Goal: Information Seeking & Learning: Learn about a topic

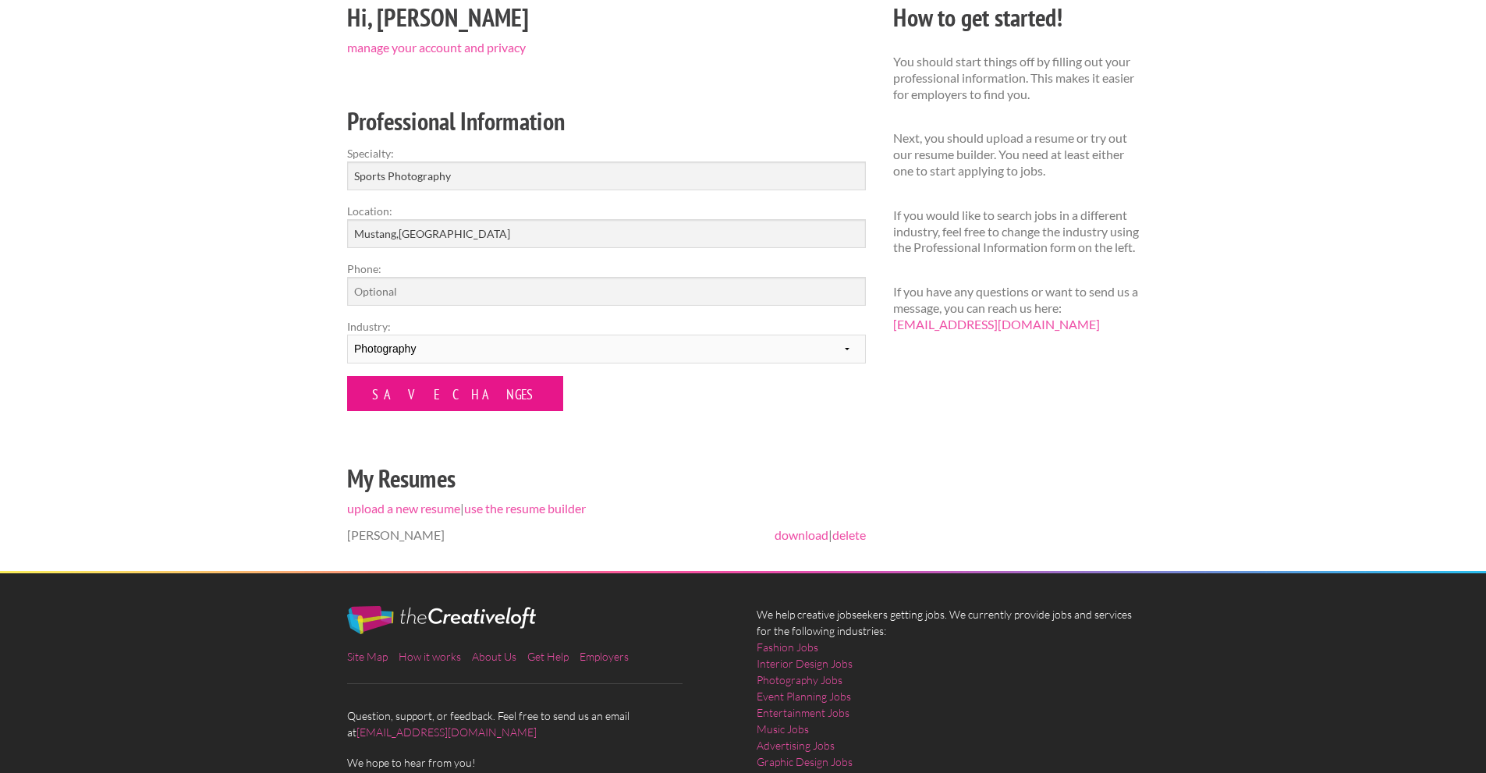
scroll to position [156, 0]
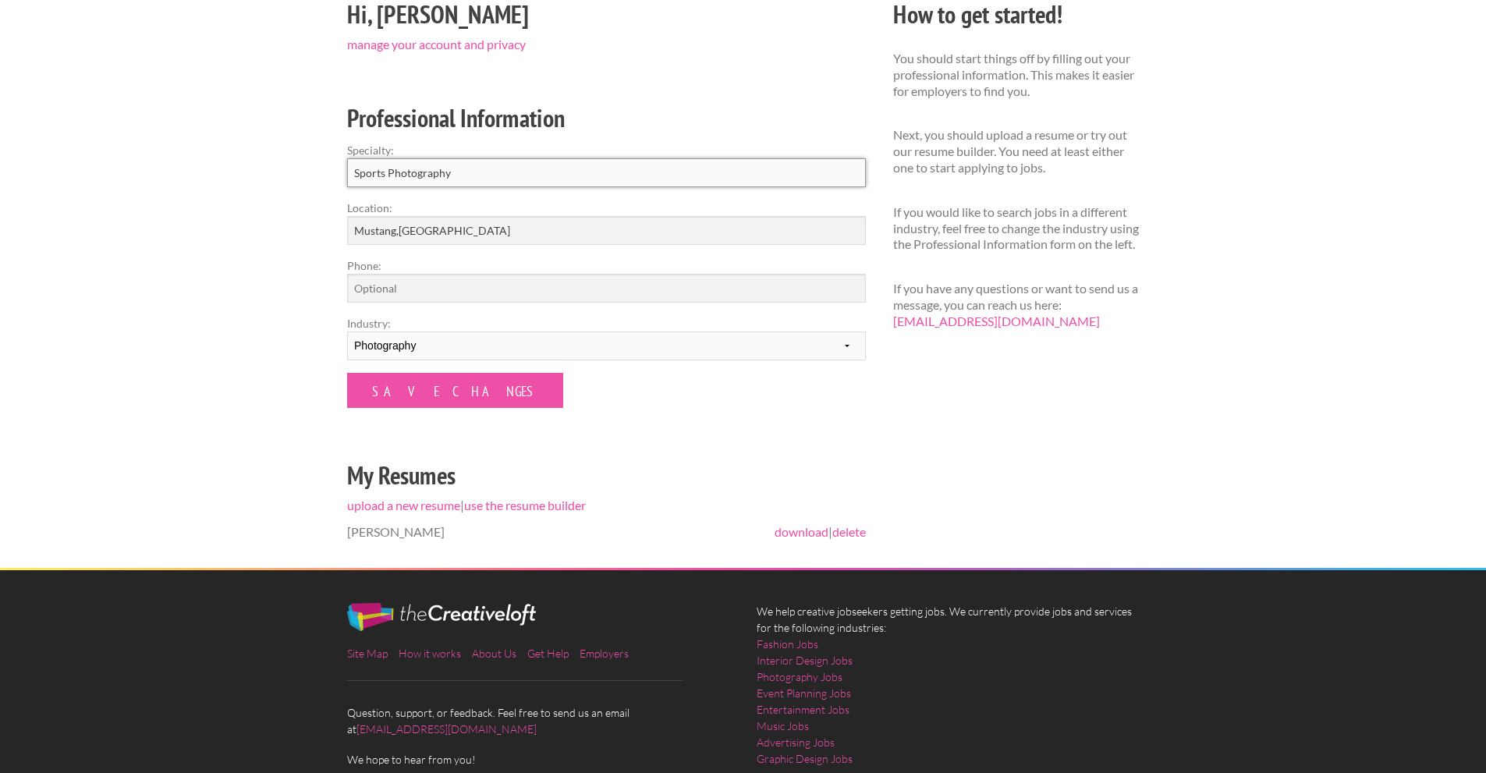
click at [476, 180] on input "Sports Photography" at bounding box center [606, 172] width 519 height 29
click at [472, 278] on input "Phone:" at bounding box center [606, 288] width 519 height 29
type input "4052068283"
click at [461, 353] on select "--------- Fashion Interior Design Photography Event Planning Entertainment Musi…" at bounding box center [606, 345] width 519 height 29
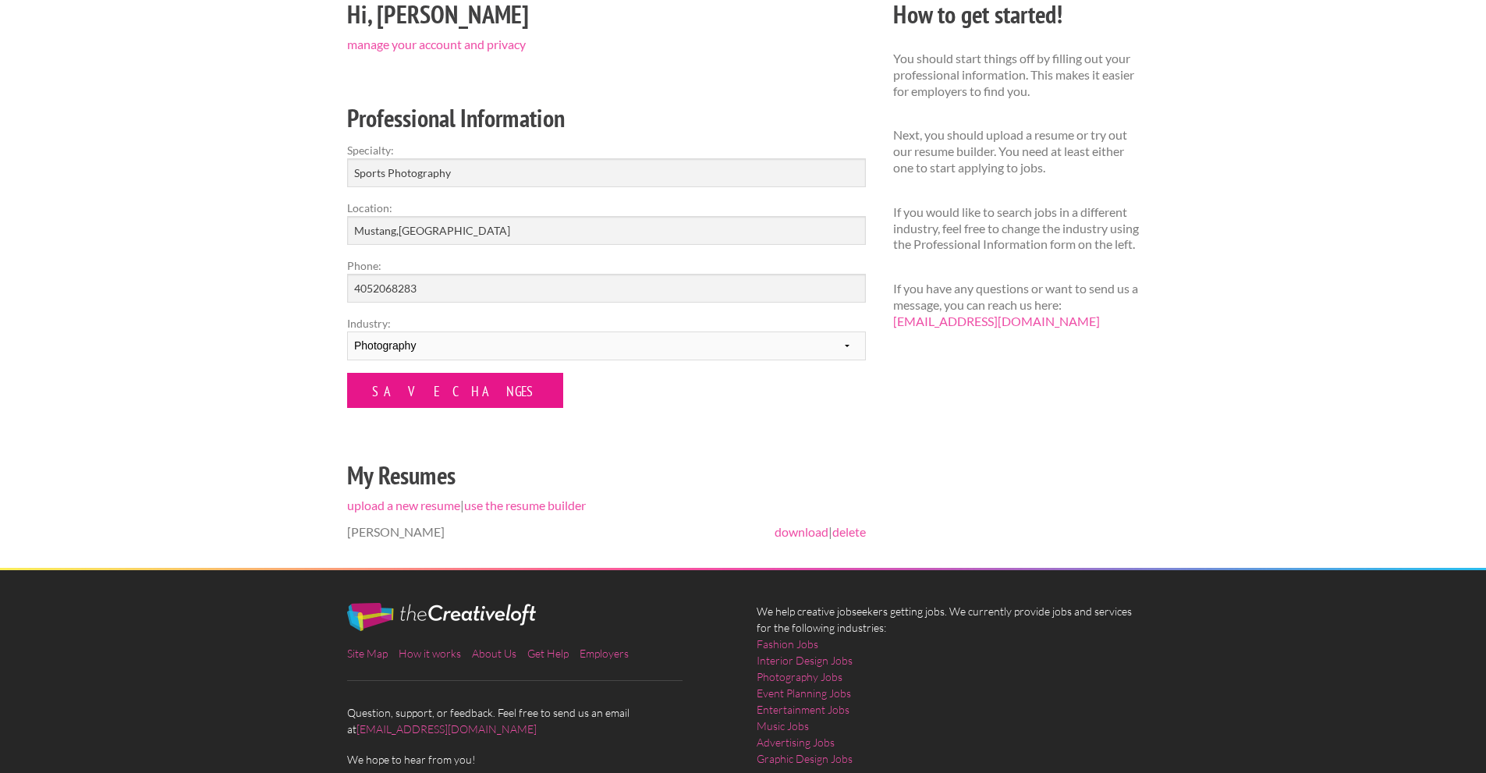
click at [429, 393] on input "Save Changes" at bounding box center [455, 390] width 216 height 35
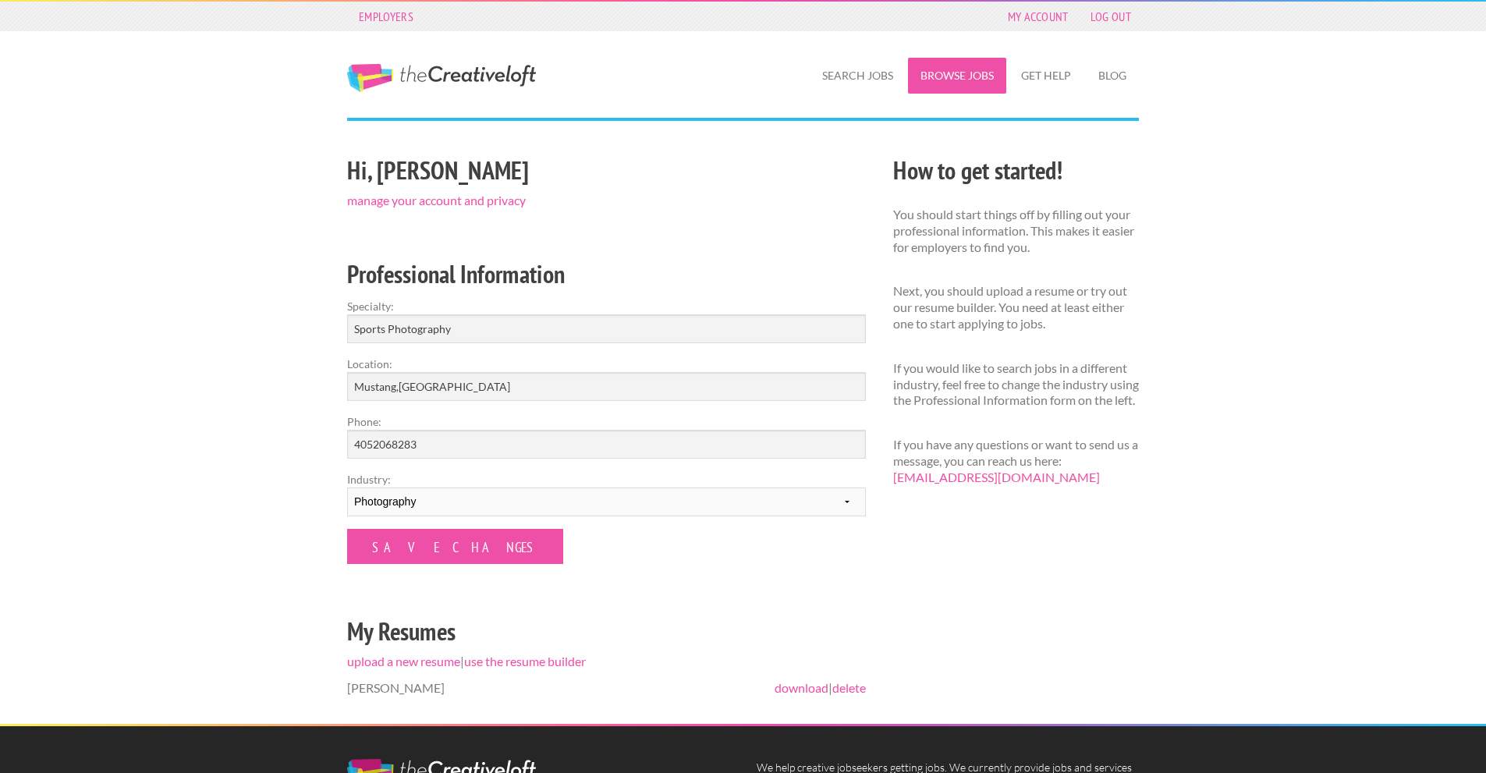
click at [934, 83] on link "Browse Jobs" at bounding box center [957, 76] width 98 height 36
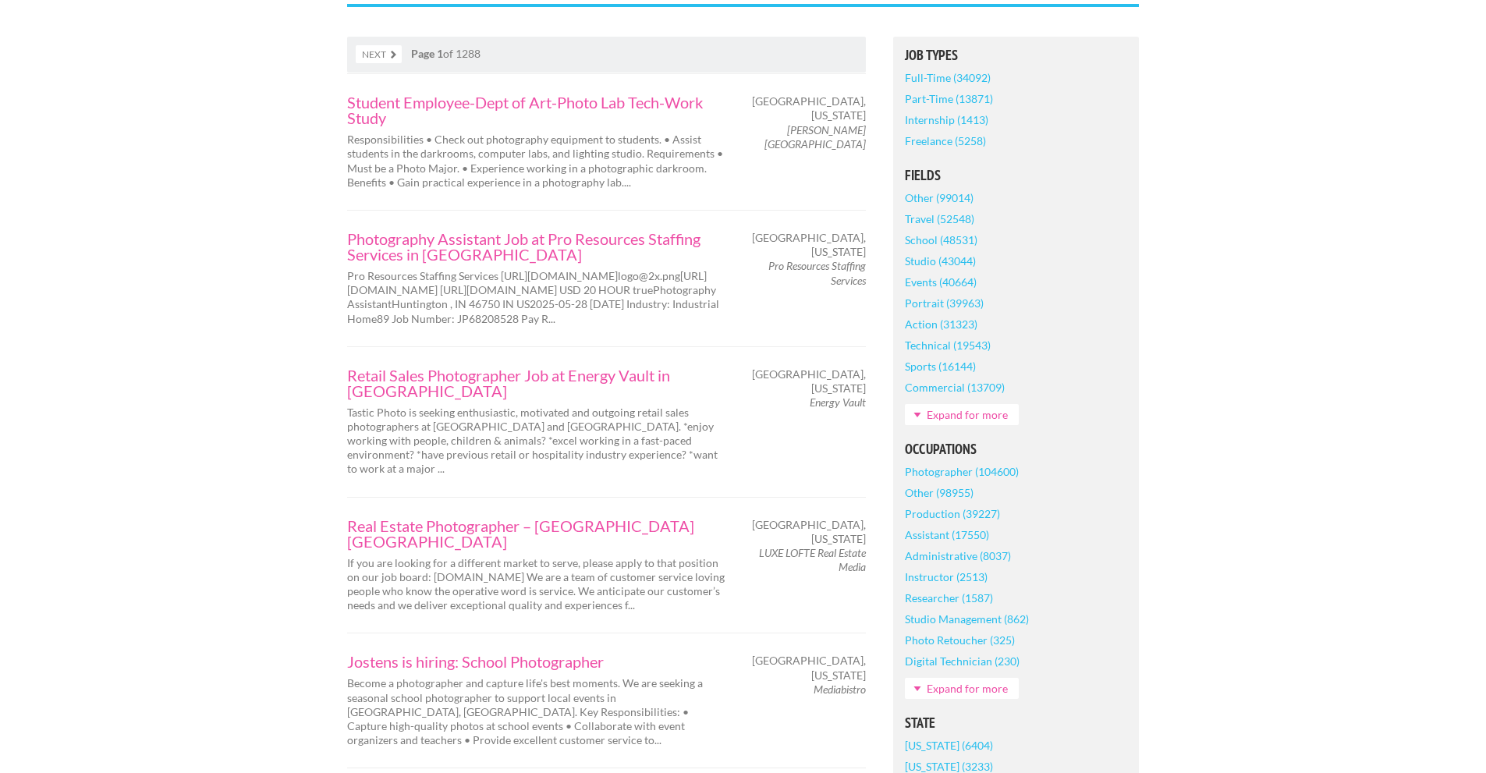
scroll to position [312, 0]
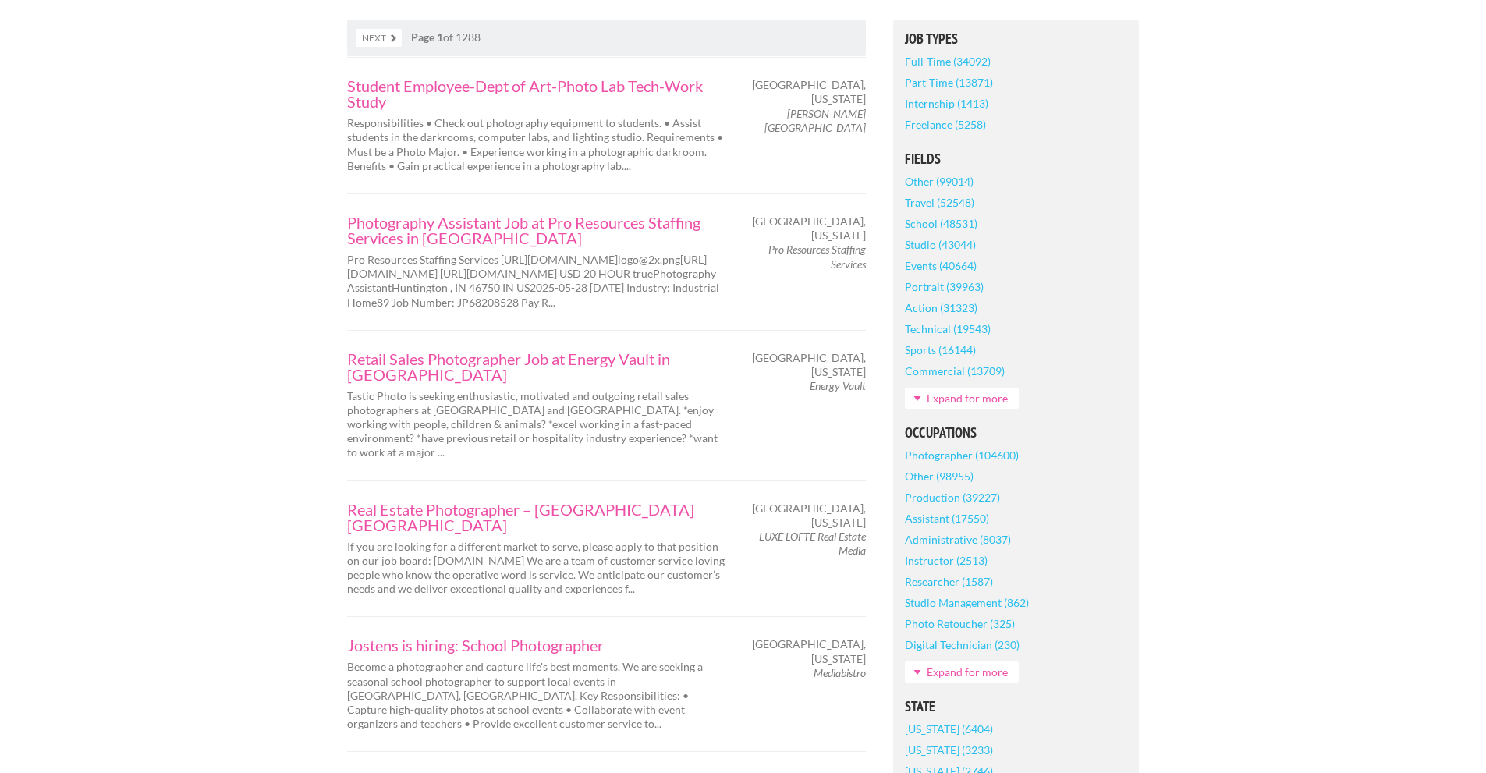
click at [921, 348] on link "Sports (16144)" at bounding box center [940, 349] width 71 height 21
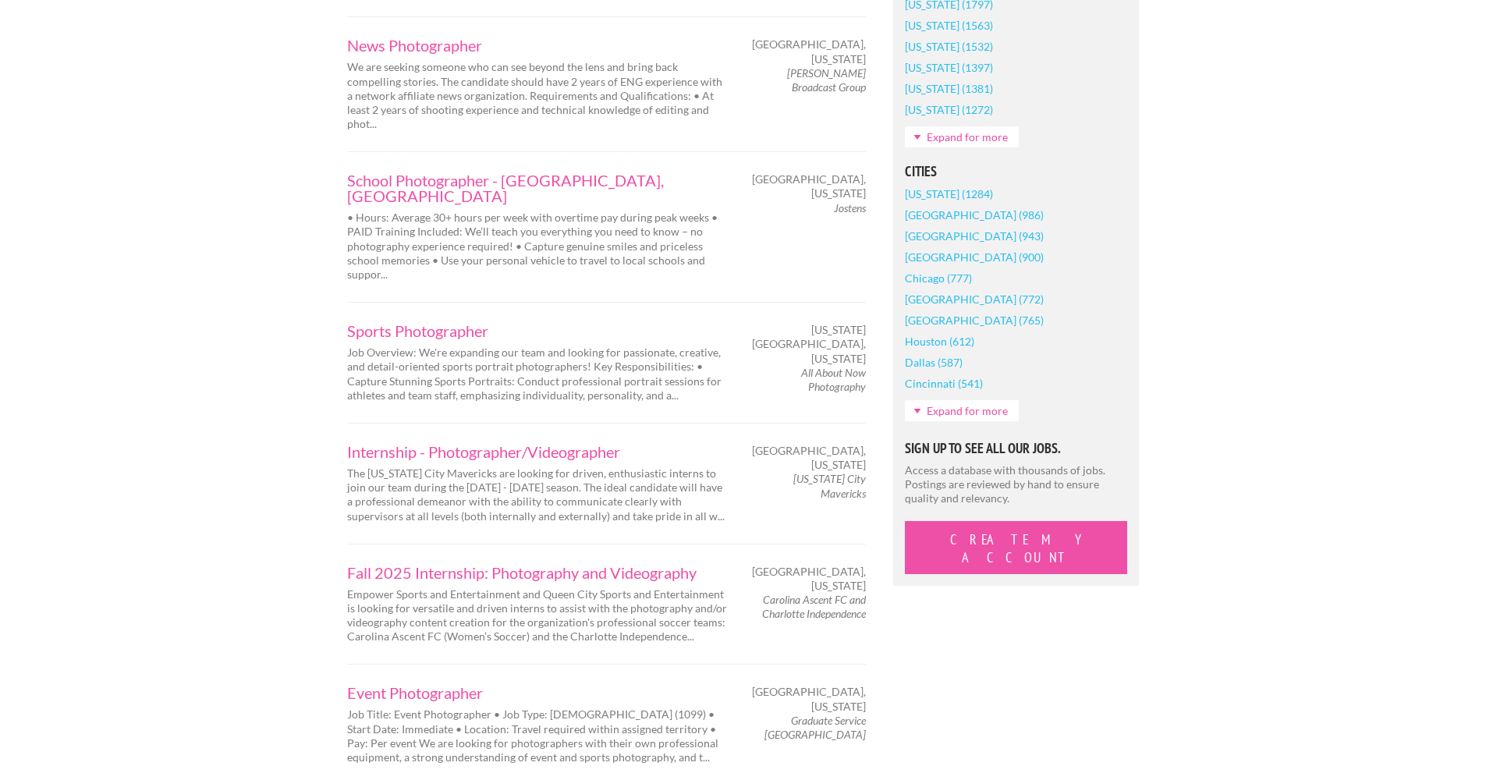
scroll to position [1170, 0]
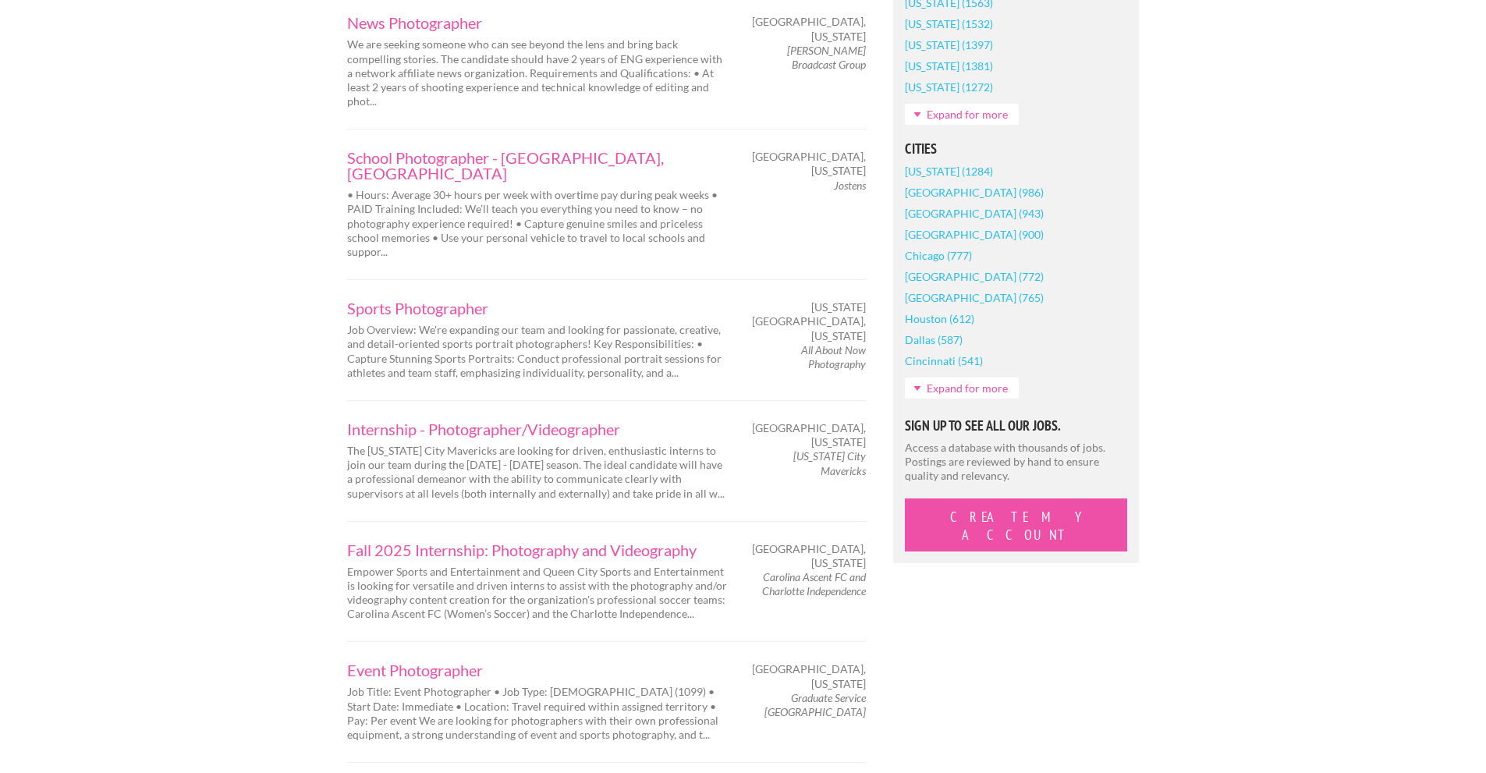
click at [943, 399] on link "Expand for more" at bounding box center [962, 387] width 114 height 21
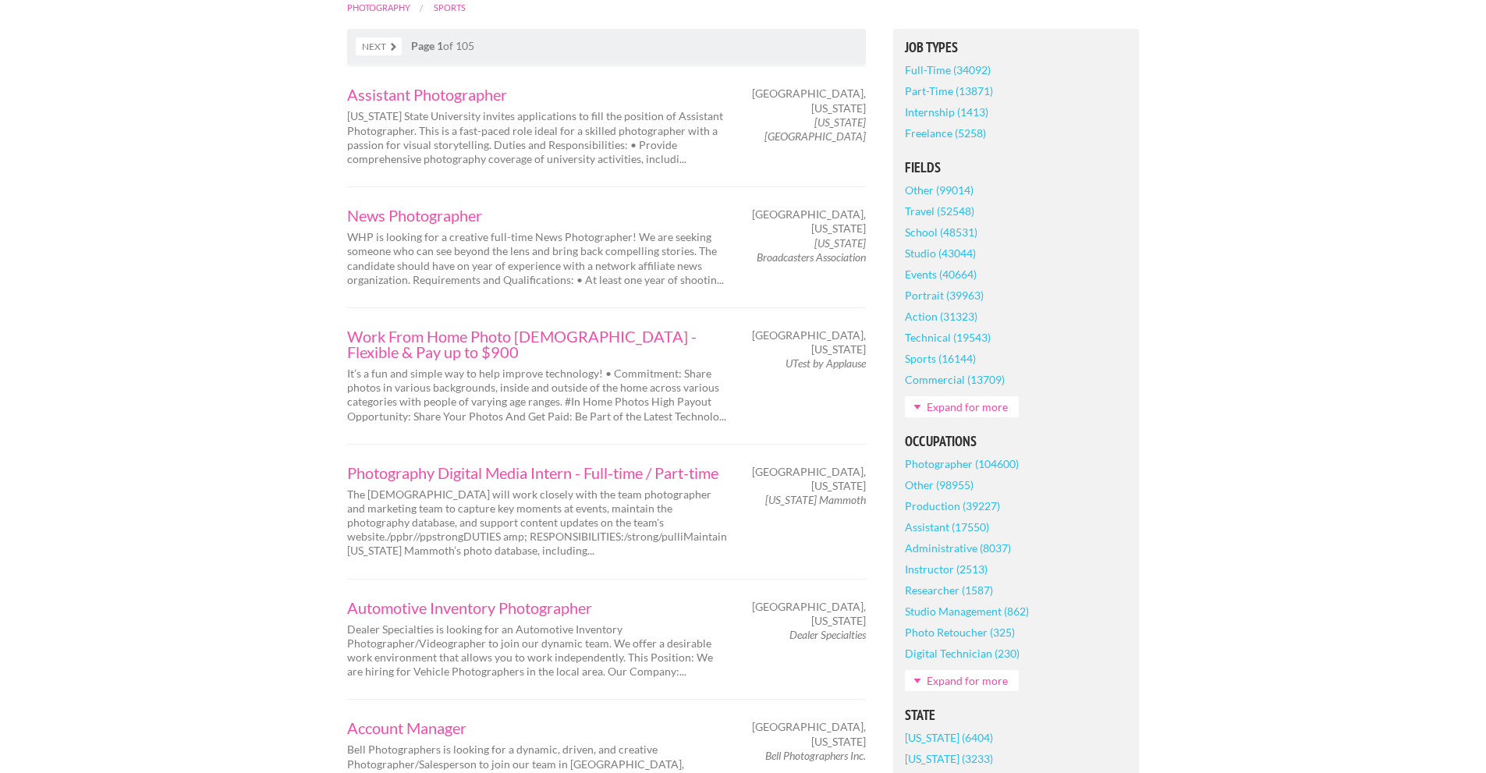
scroll to position [312, 0]
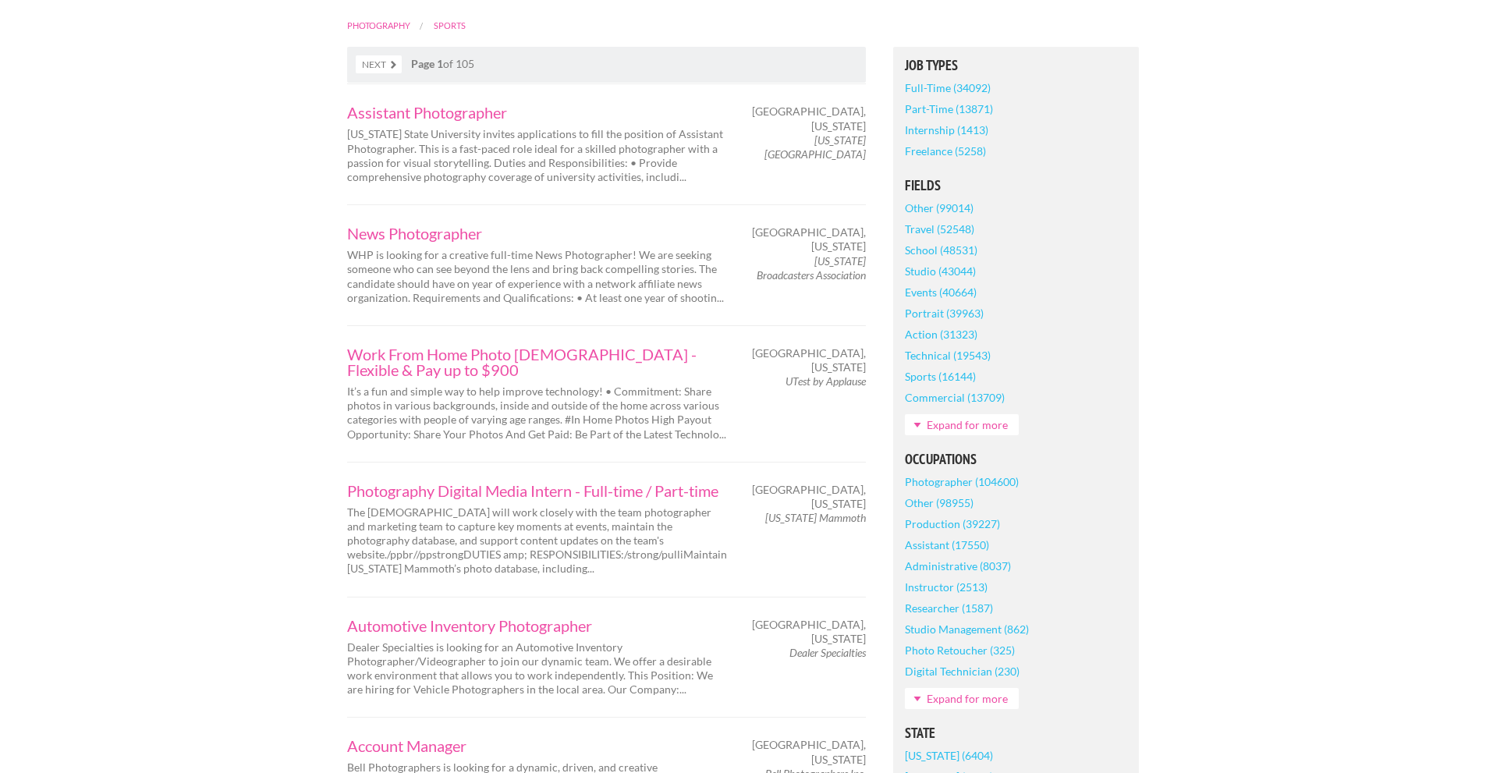
click at [929, 435] on link "Expand for more" at bounding box center [962, 424] width 114 height 21
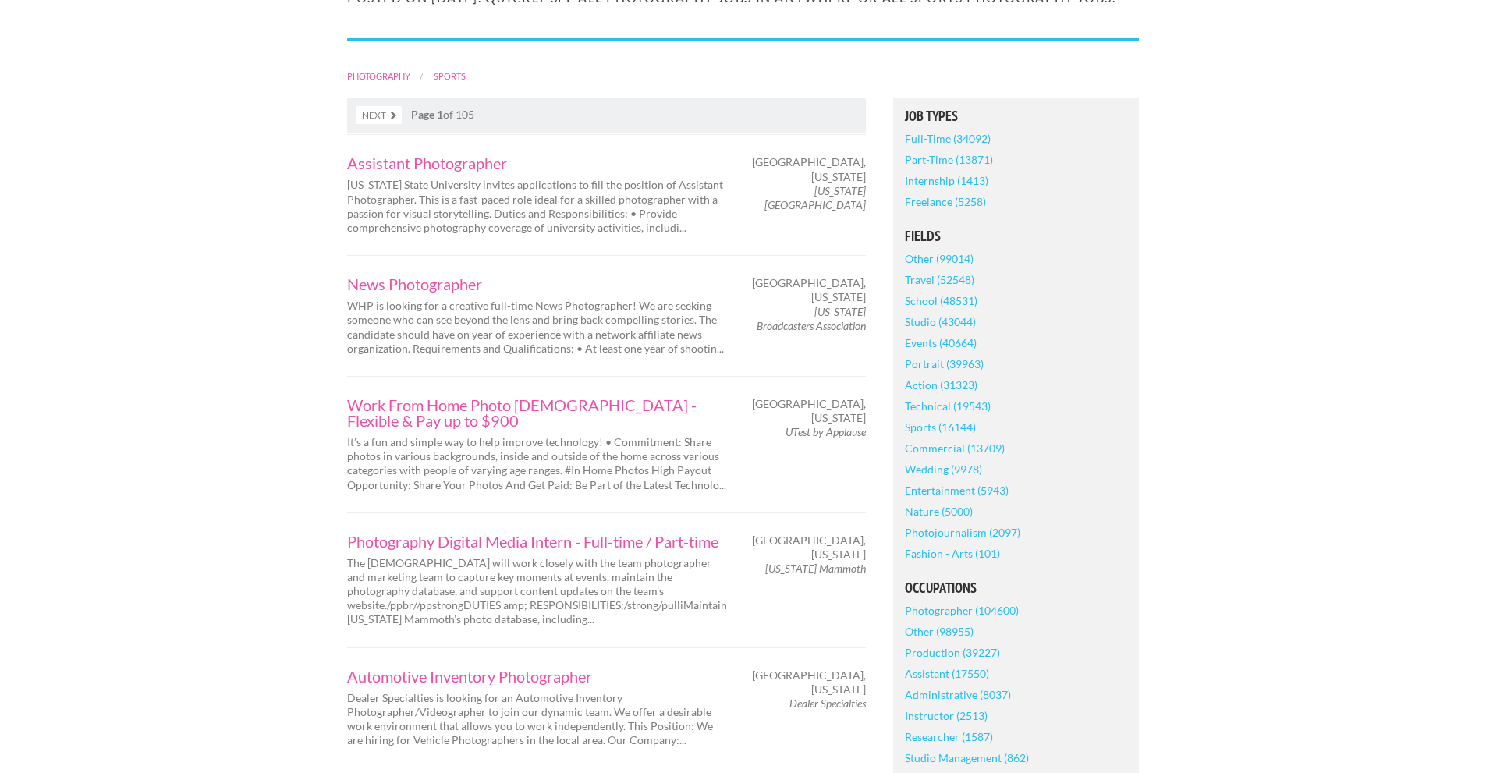
scroll to position [234, 0]
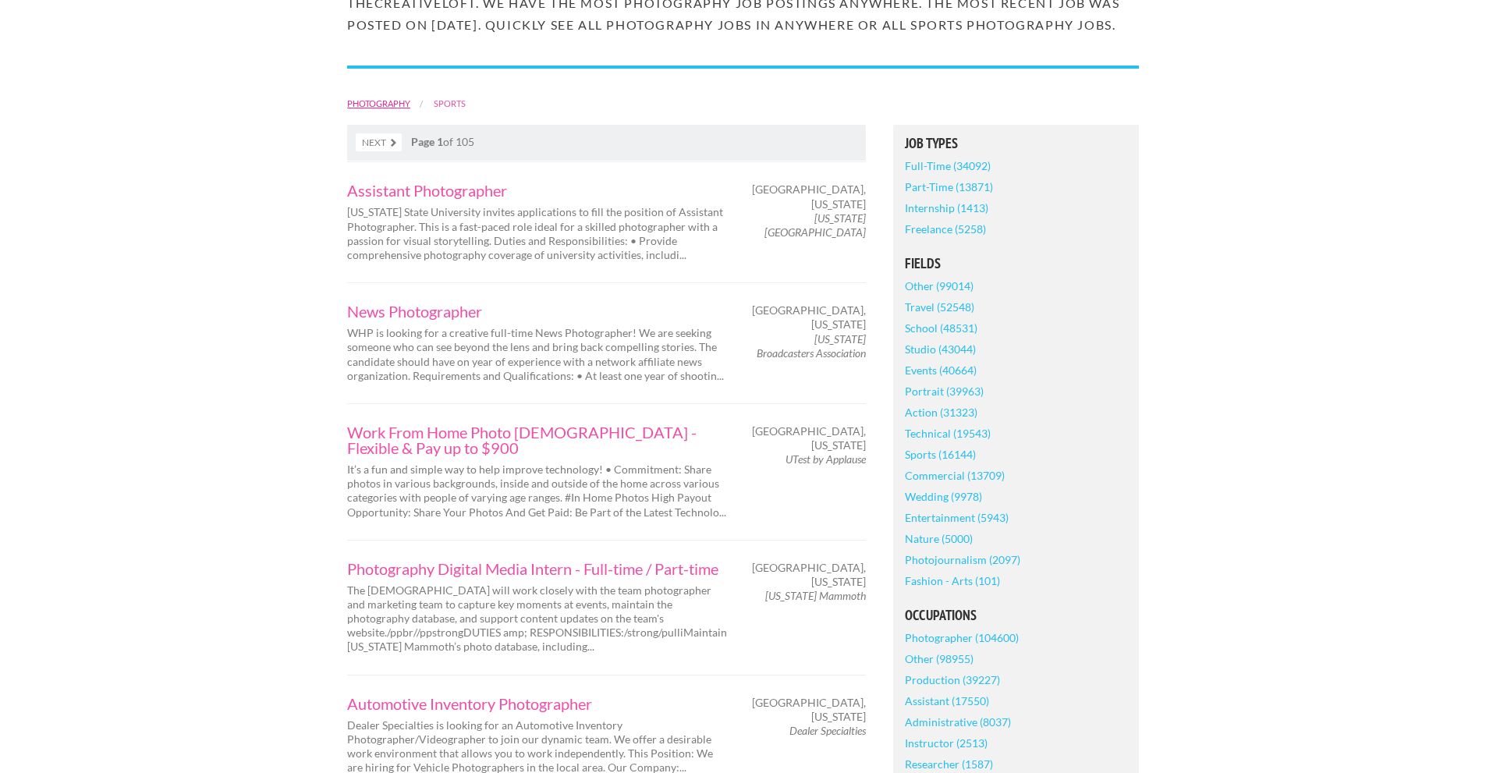
click at [349, 108] on link "Photography" at bounding box center [378, 103] width 63 height 10
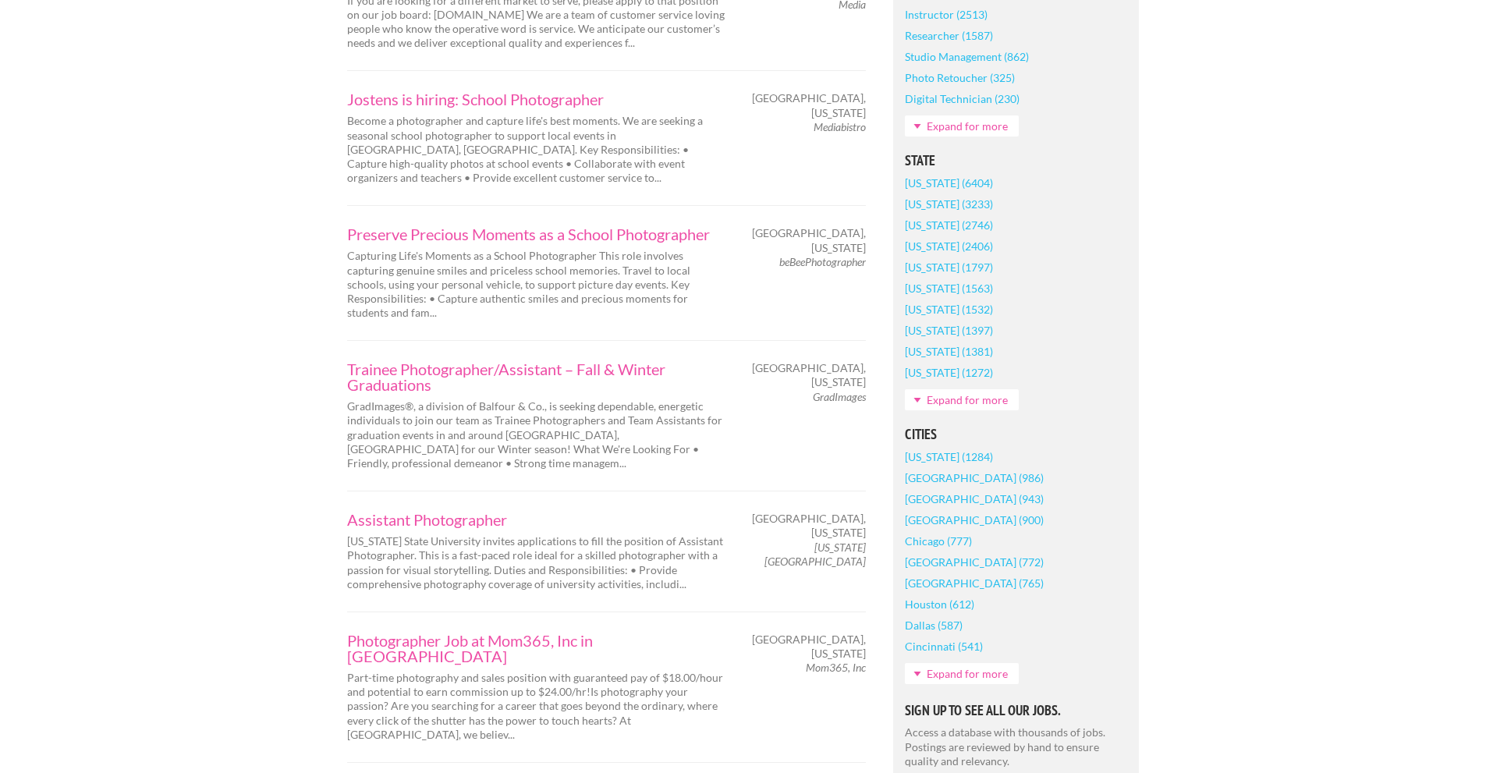
scroll to position [936, 0]
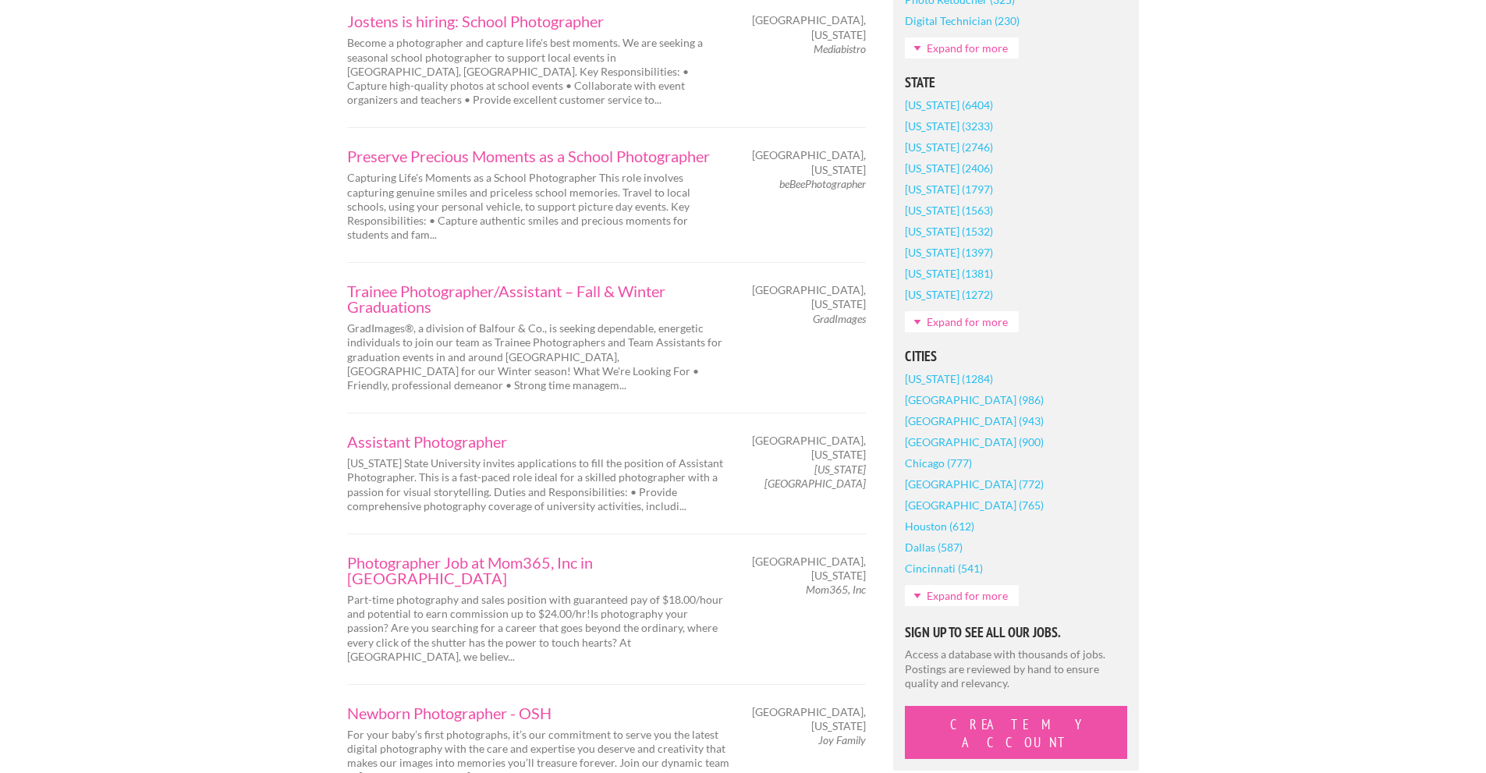
click at [943, 326] on link "Expand for more" at bounding box center [962, 321] width 114 height 21
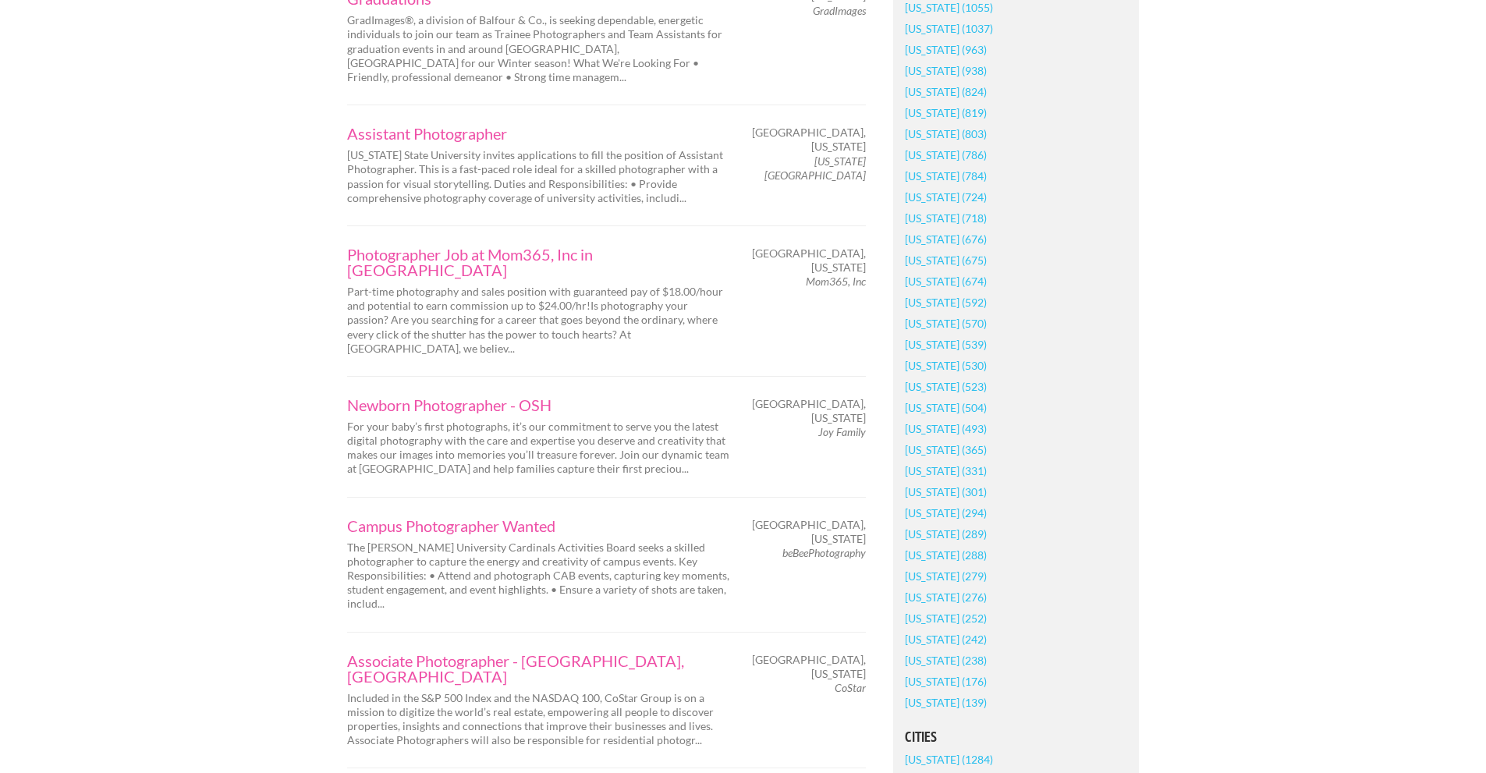
scroll to position [1248, 0]
click at [952, 401] on link "[US_STATE] (504)" at bounding box center [946, 403] width 82 height 21
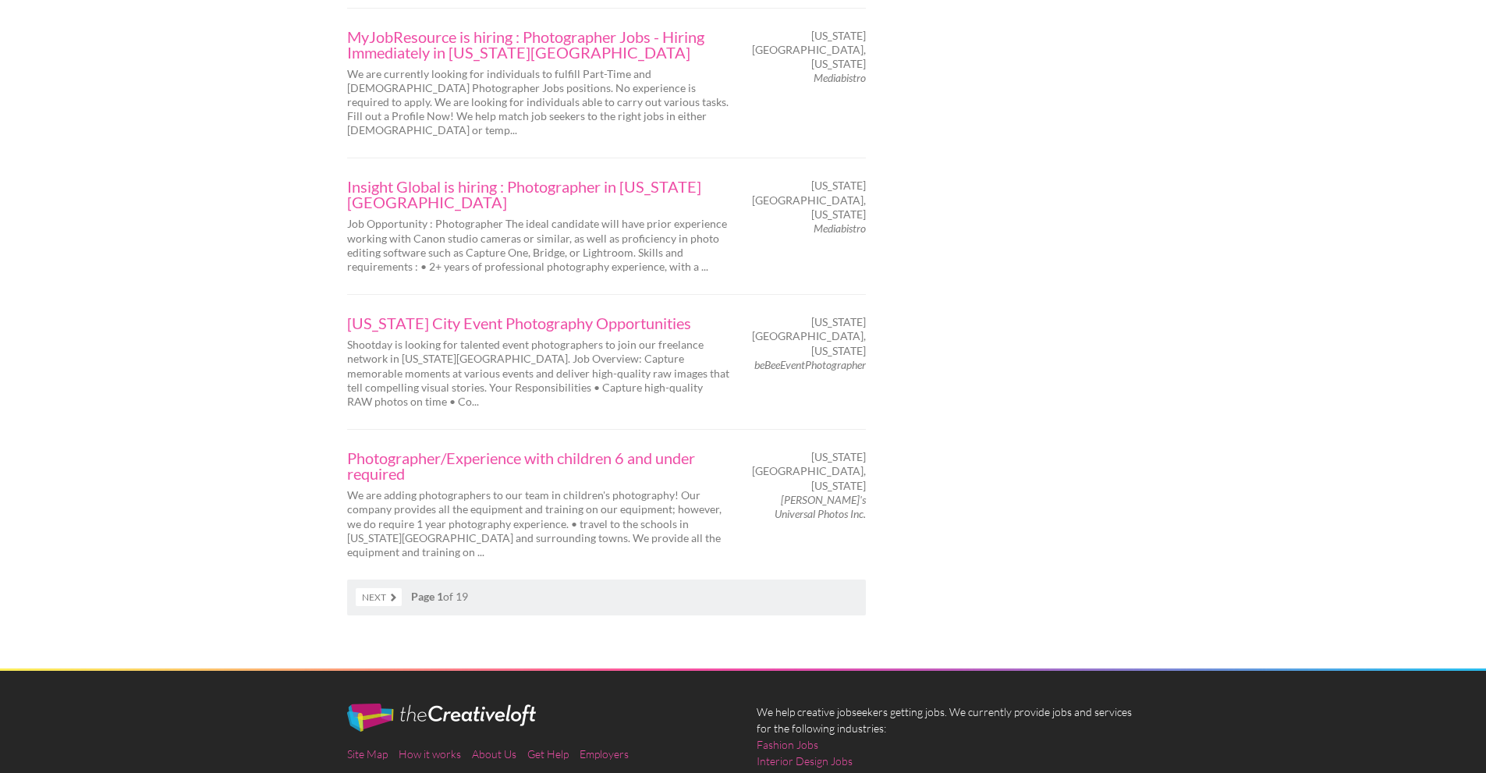
scroll to position [2652, 0]
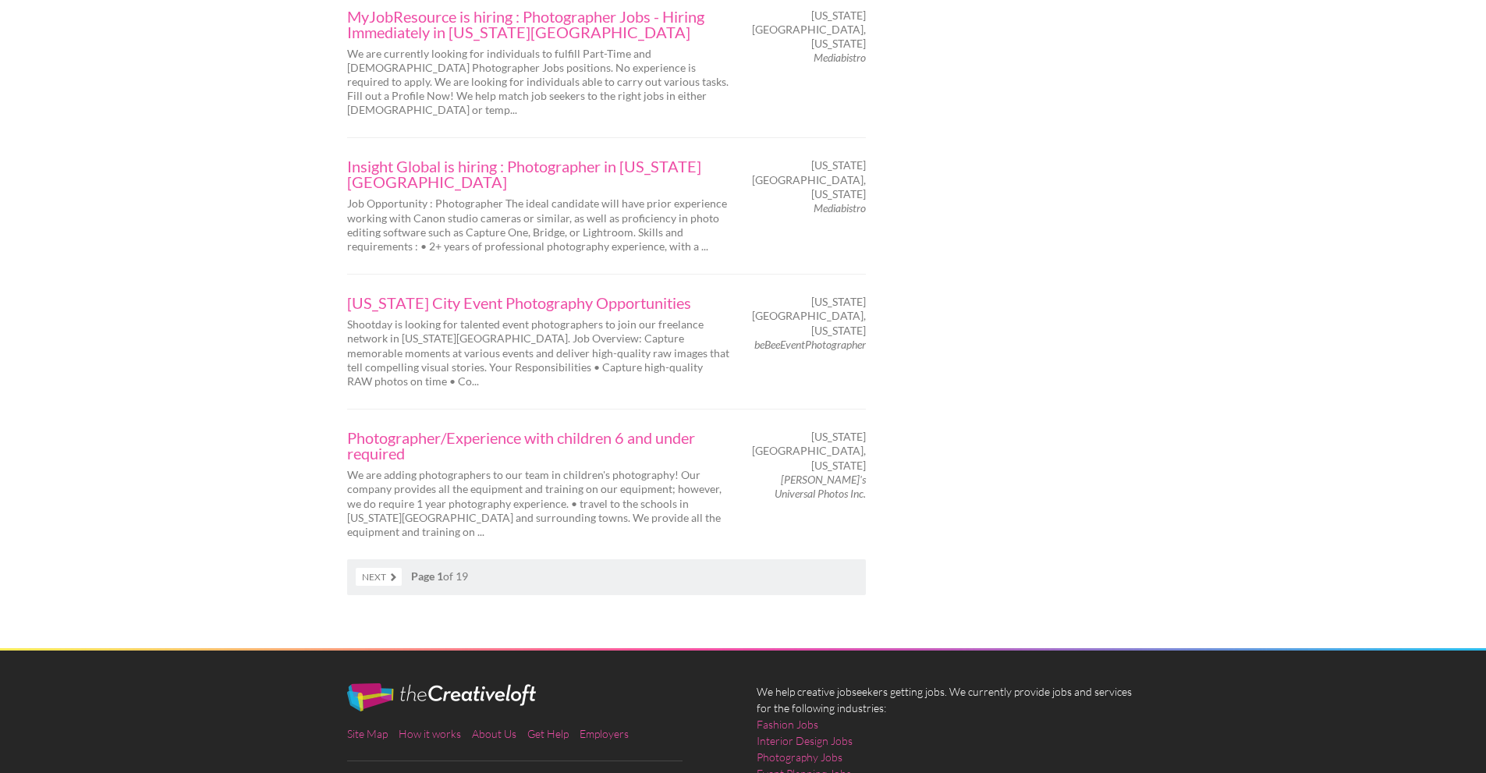
click at [388, 568] on link "Next" at bounding box center [379, 577] width 46 height 18
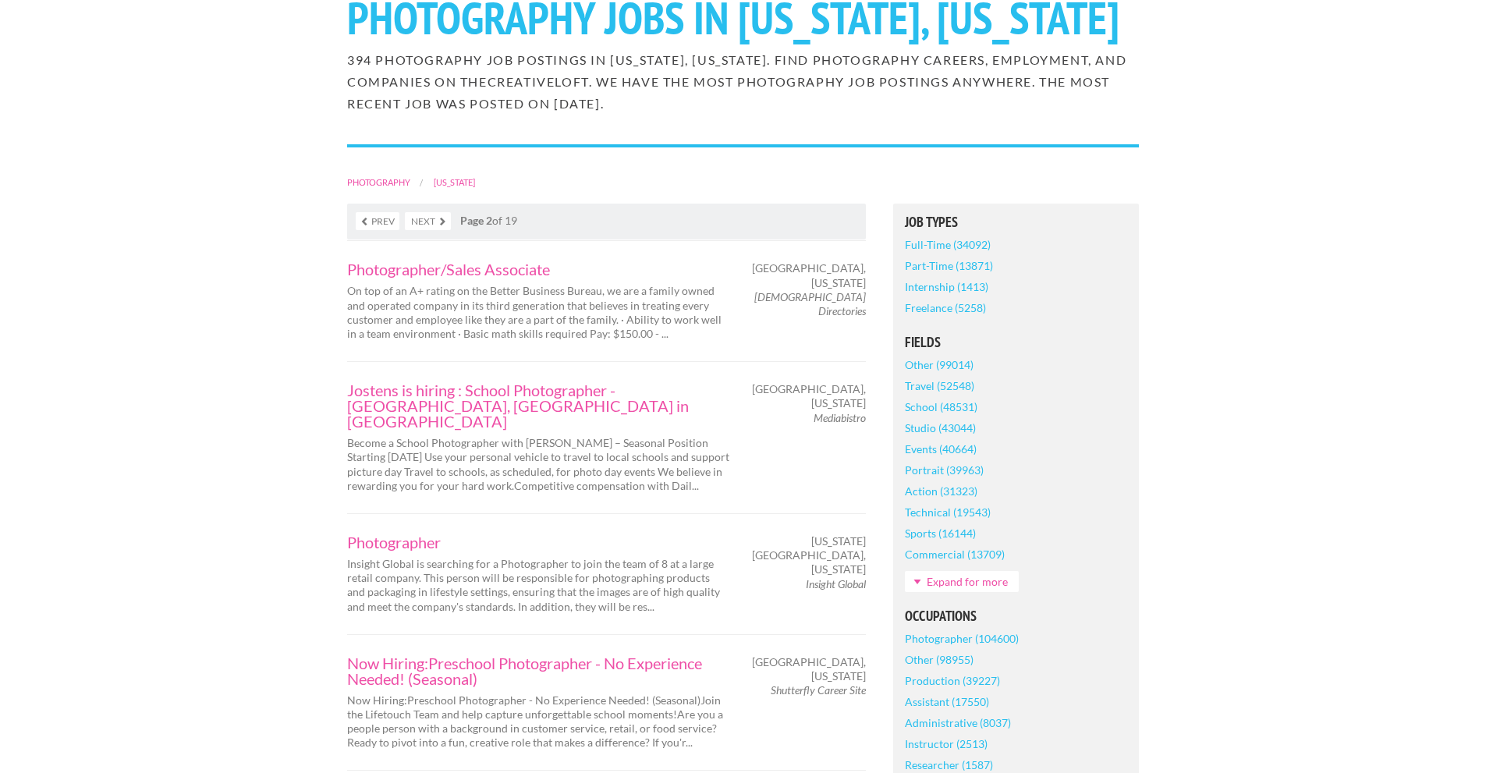
scroll to position [156, 0]
click at [929, 254] on link "Full-Time (34092)" at bounding box center [948, 243] width 86 height 21
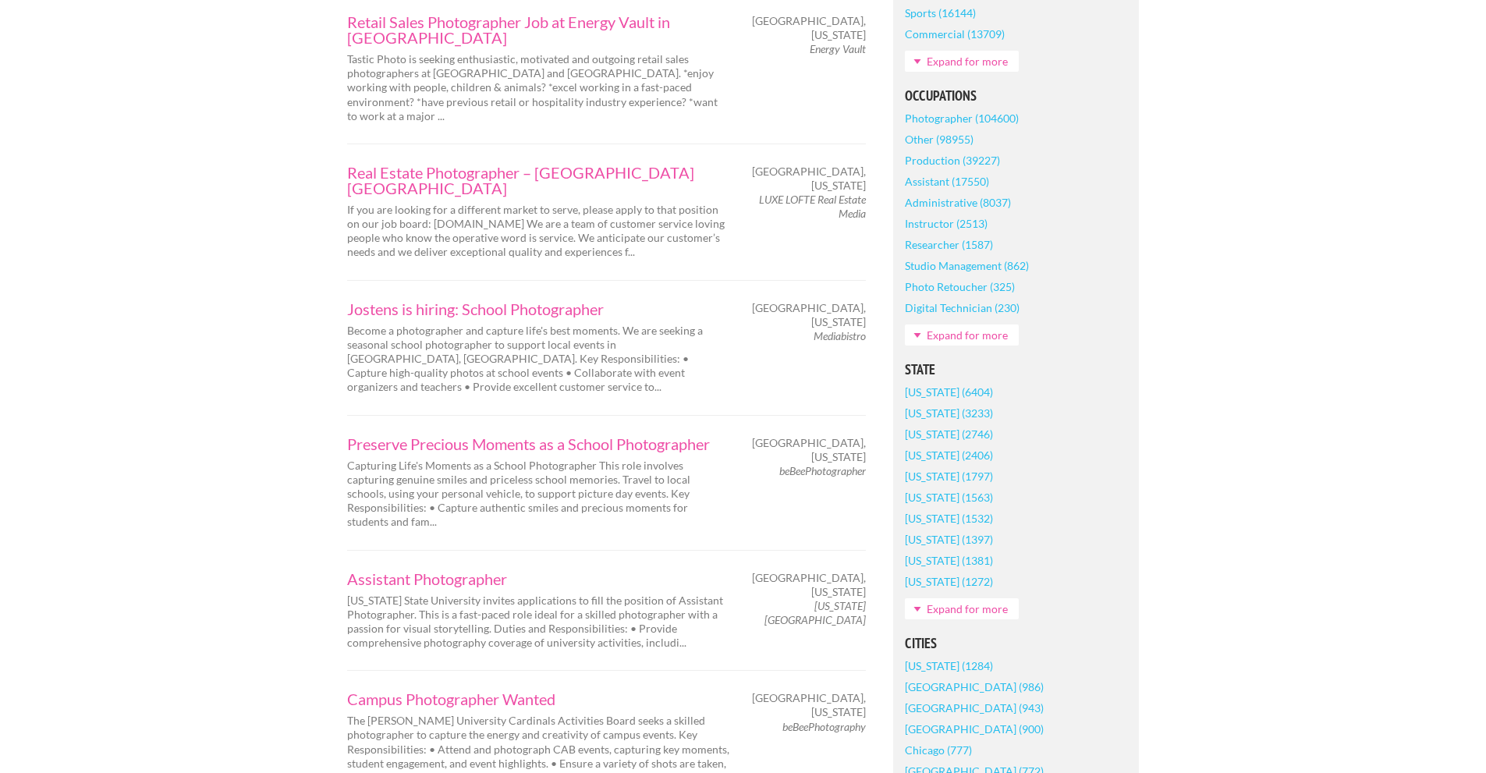
scroll to position [702, 0]
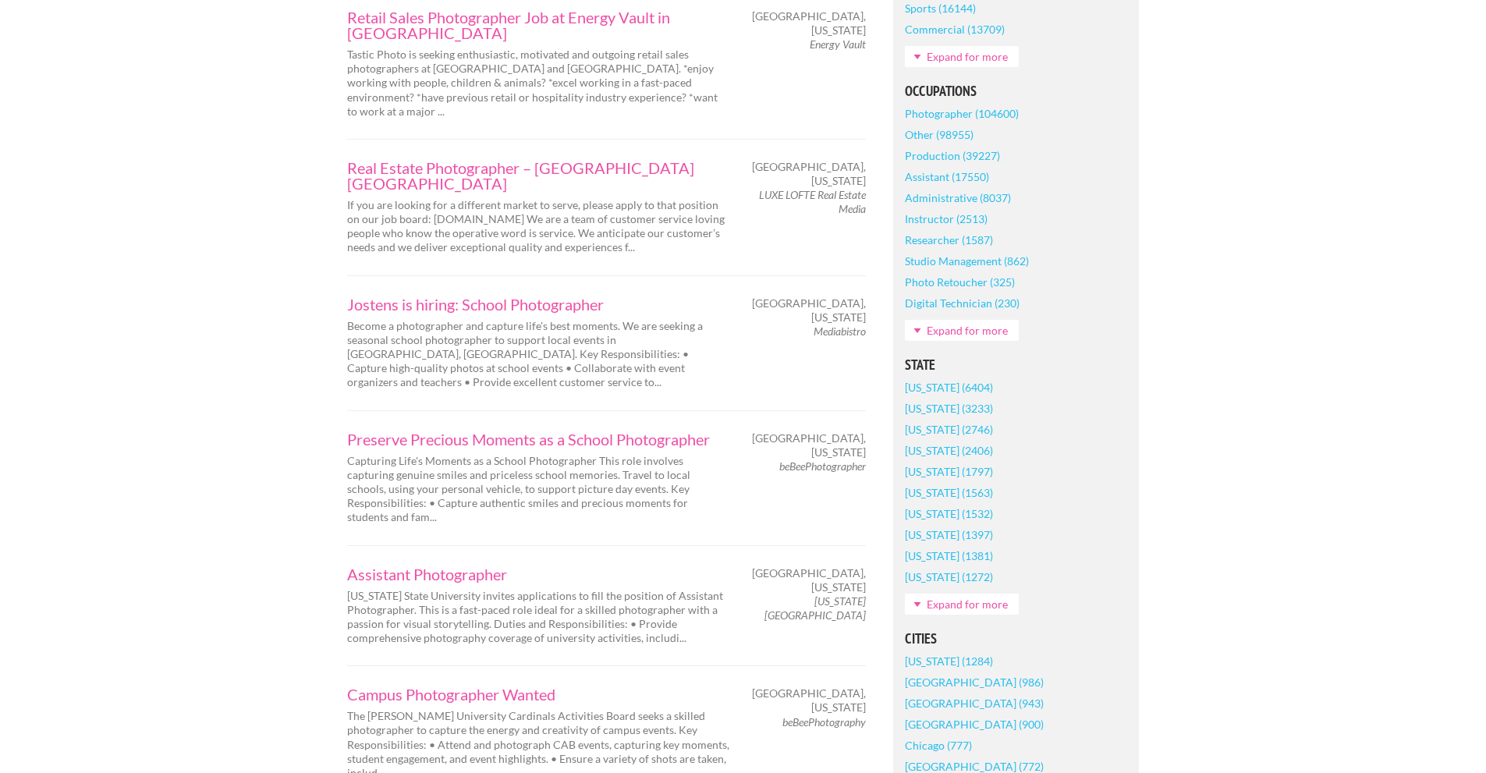
click at [939, 608] on link "Expand for more" at bounding box center [962, 604] width 114 height 21
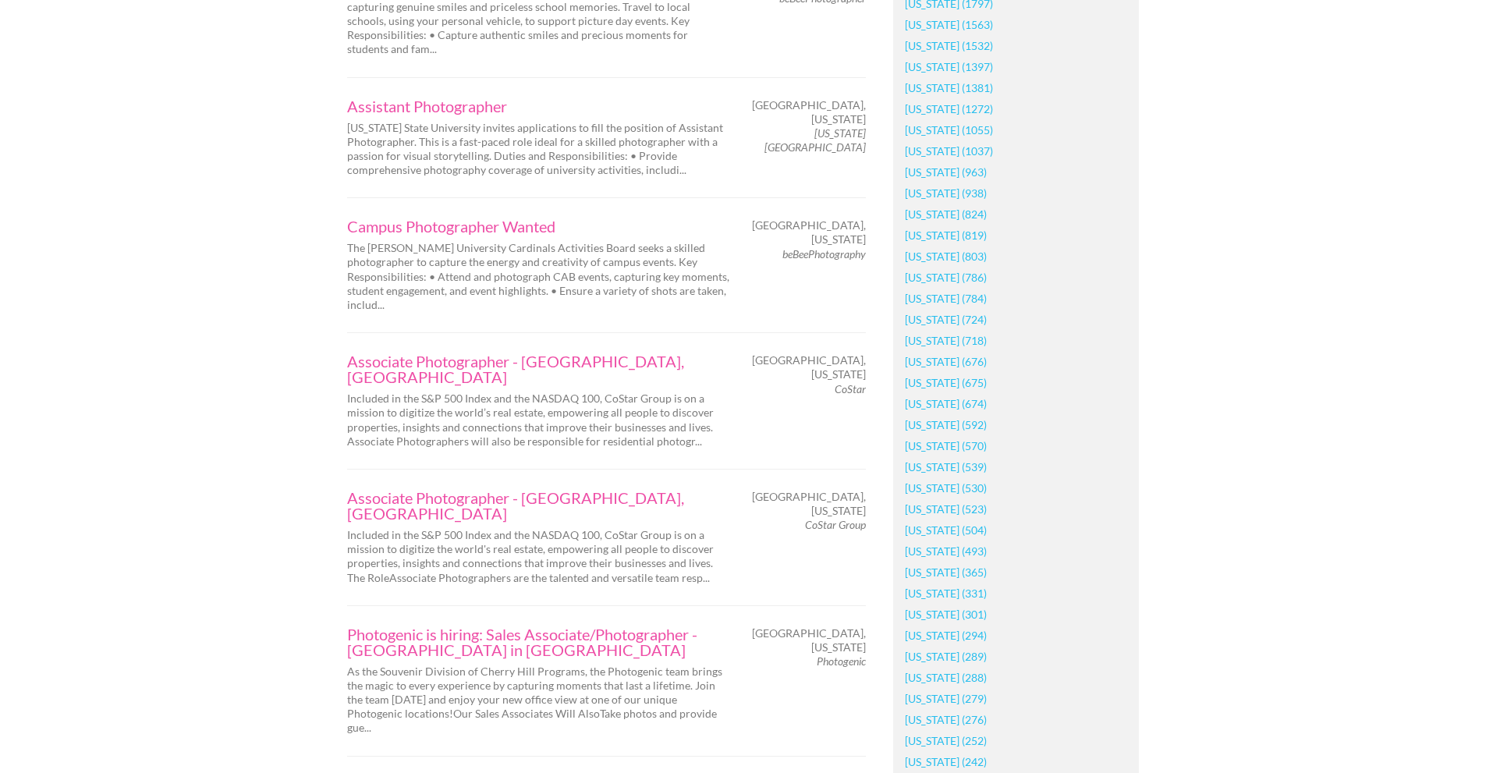
scroll to position [1248, 0]
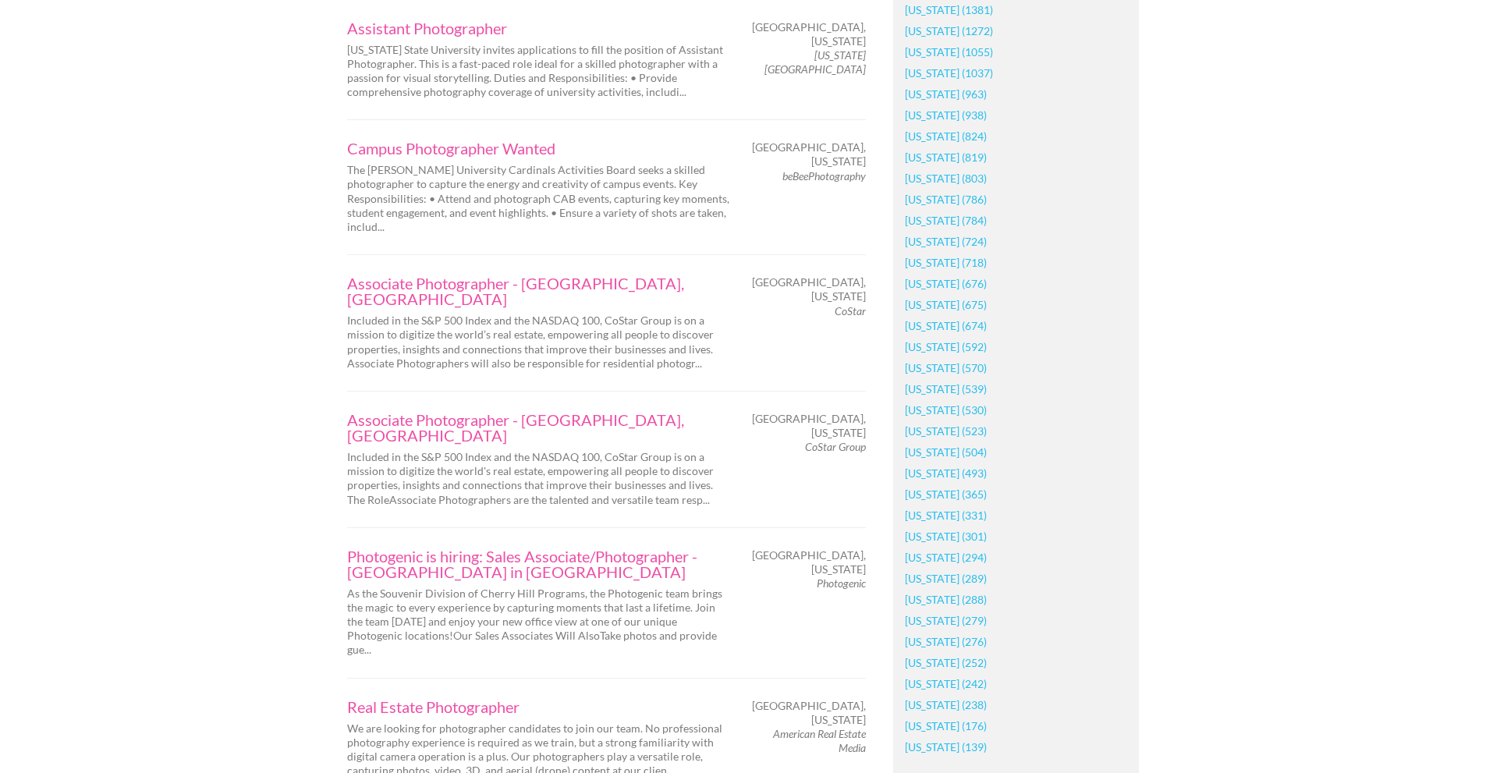
click at [944, 456] on link "[US_STATE] (504)" at bounding box center [946, 451] width 82 height 21
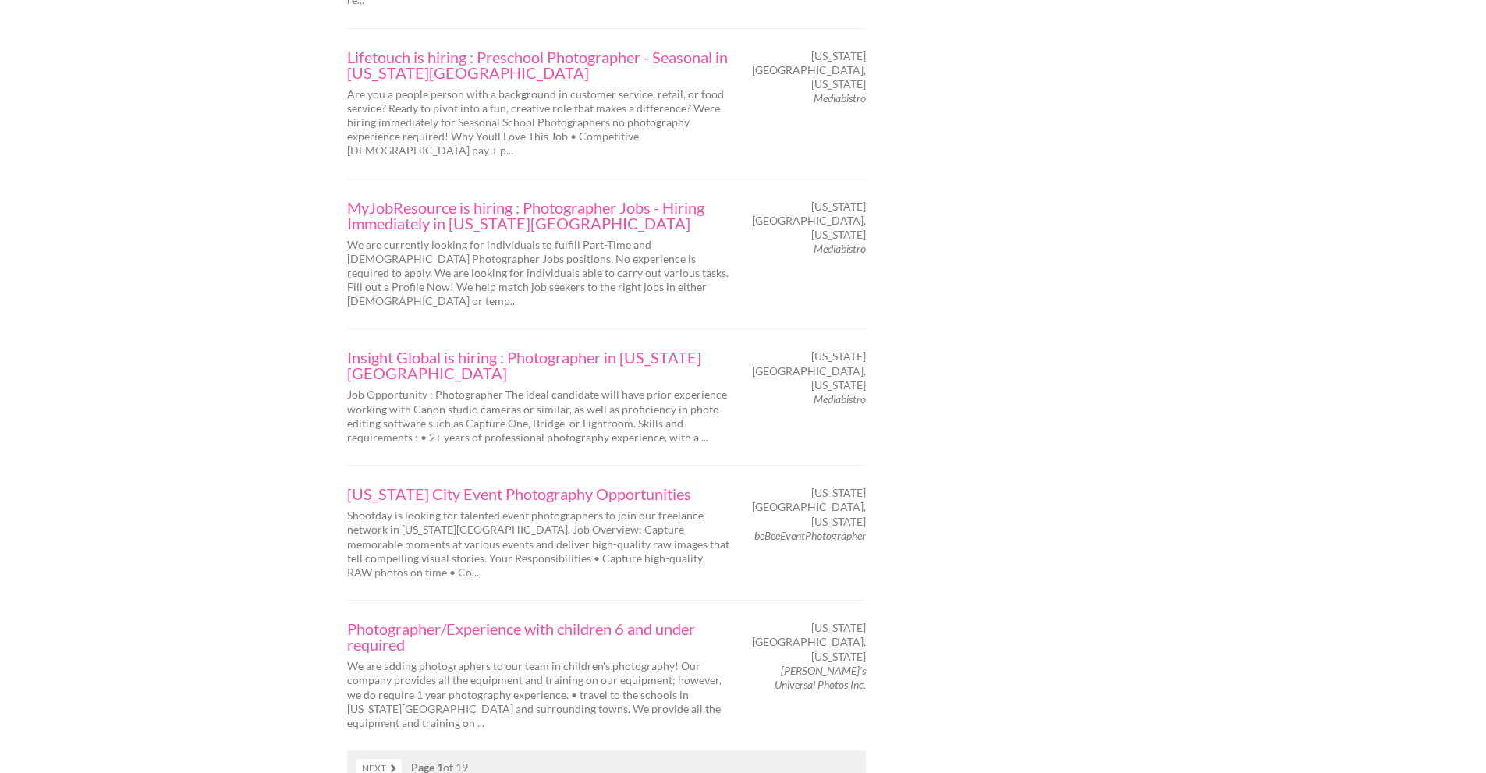
scroll to position [2496, 0]
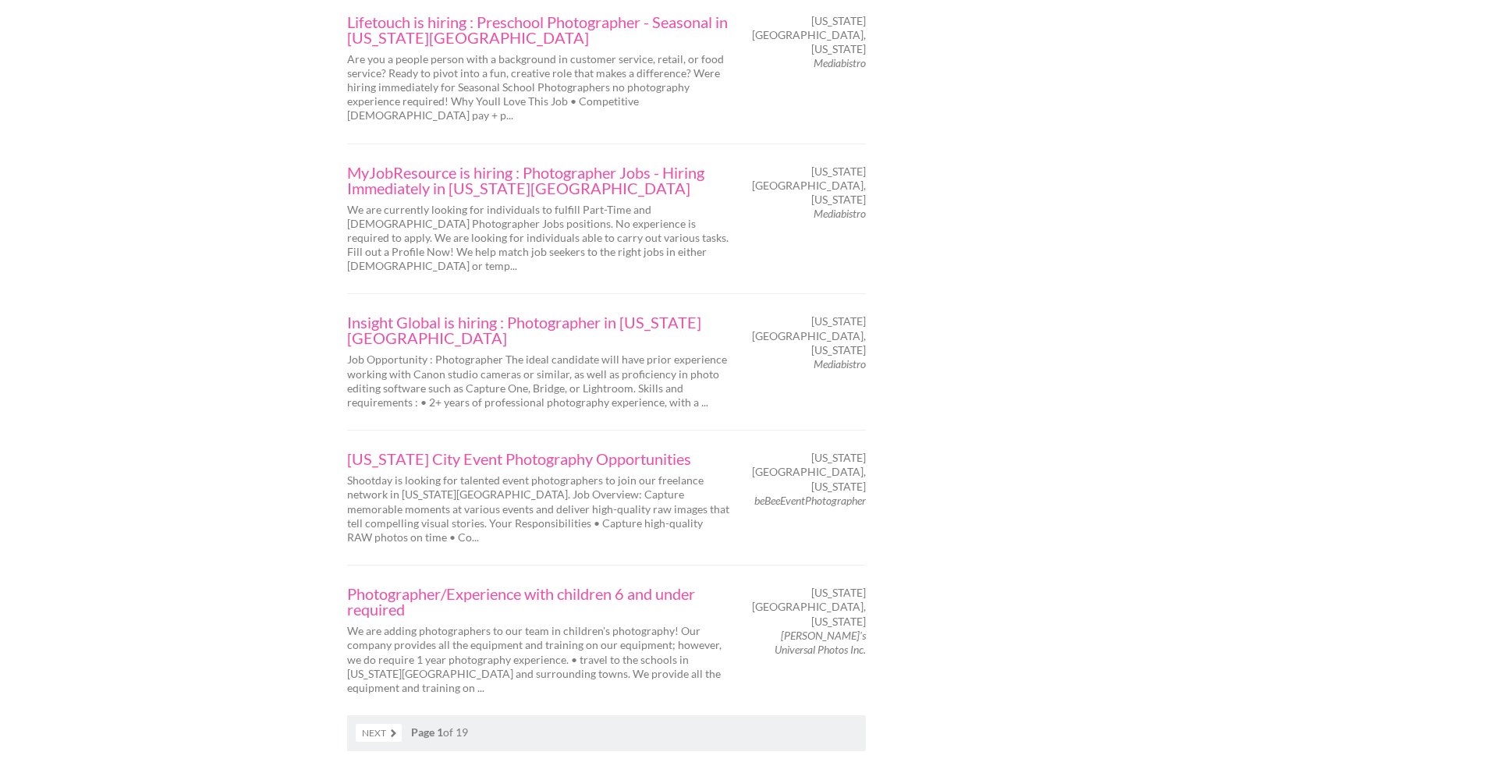
click at [391, 724] on link "Next" at bounding box center [379, 733] width 46 height 18
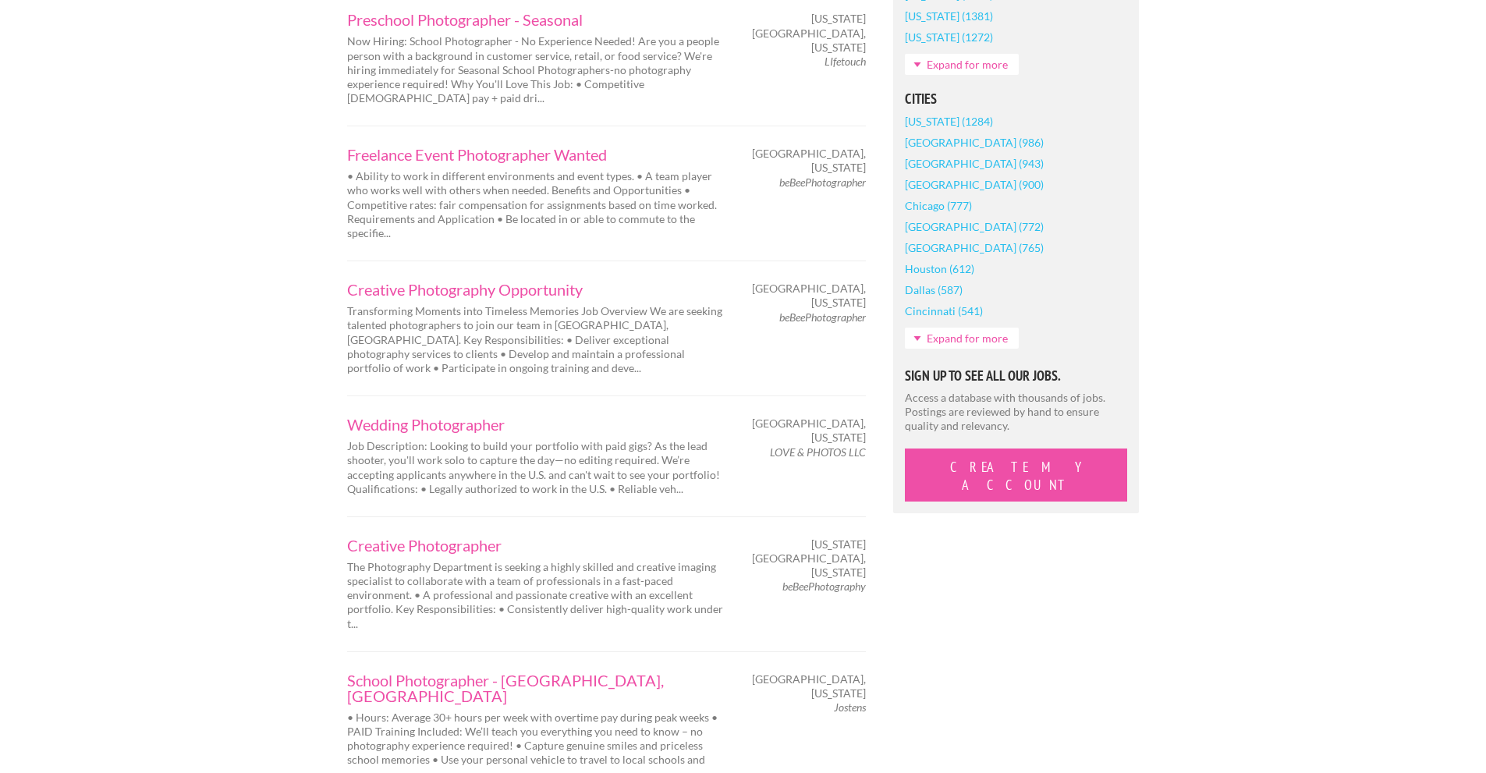
scroll to position [1248, 0]
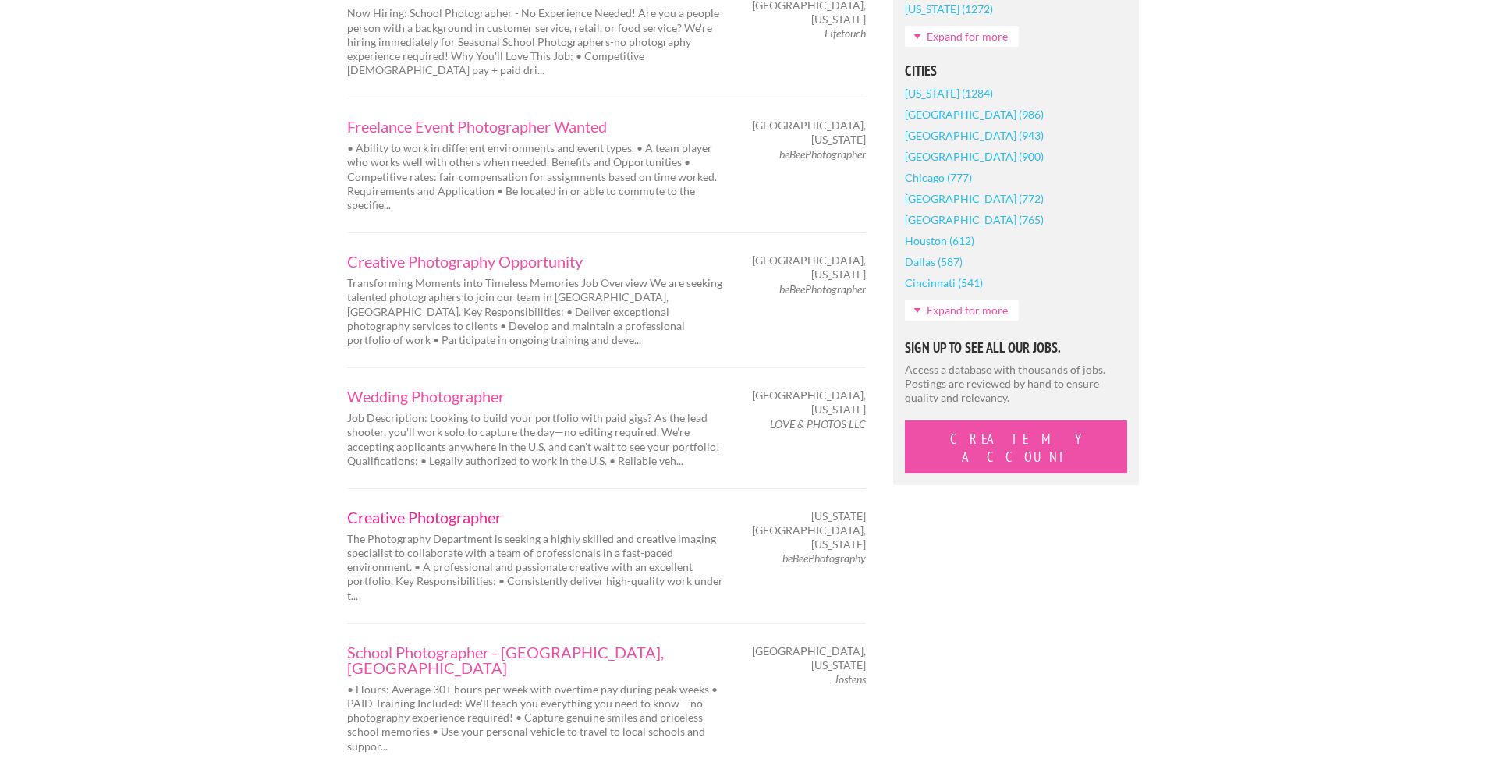
click at [455, 509] on link "Creative Photographer" at bounding box center [538, 517] width 382 height 16
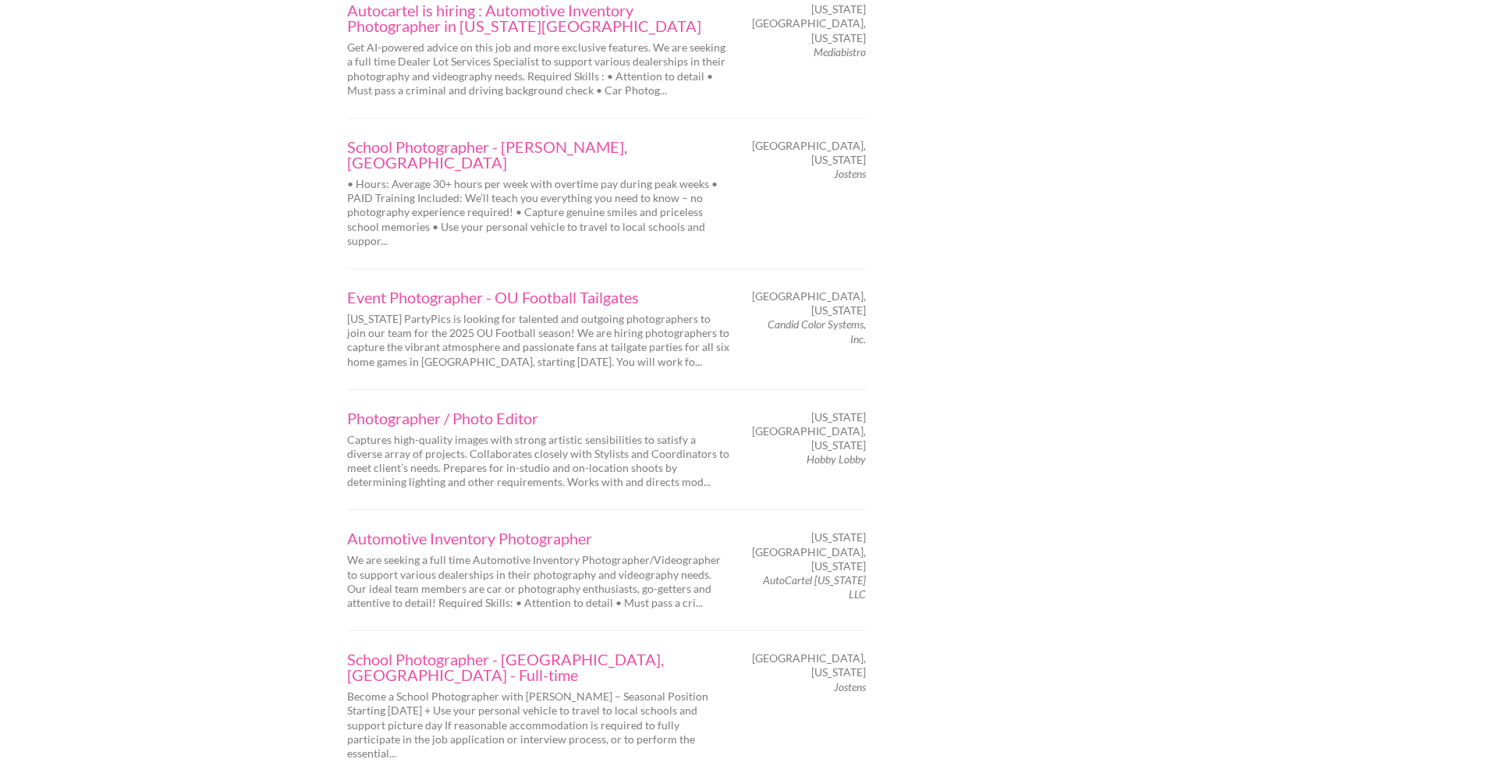
scroll to position [2340, 0]
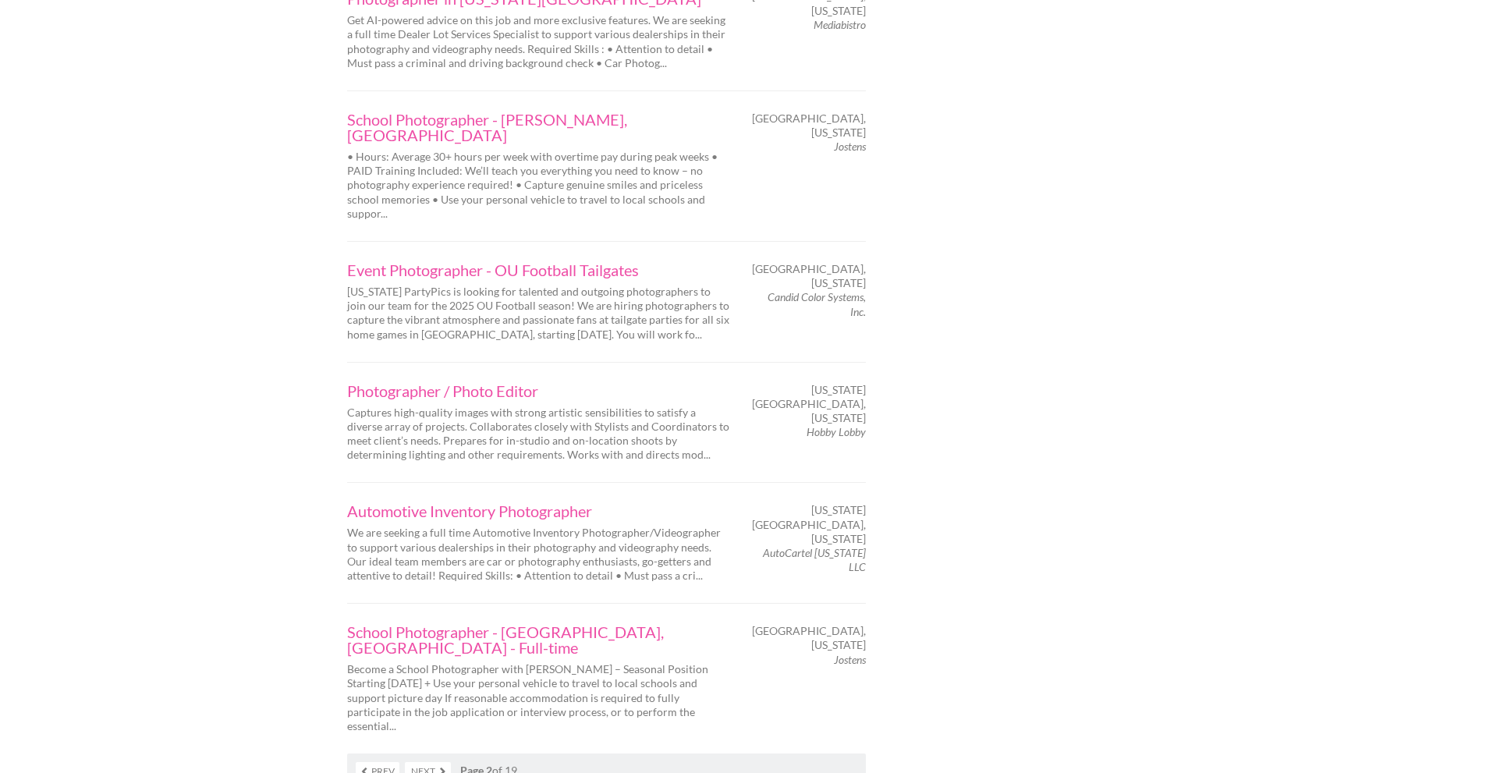
click at [436, 762] on link "Next" at bounding box center [428, 771] width 46 height 18
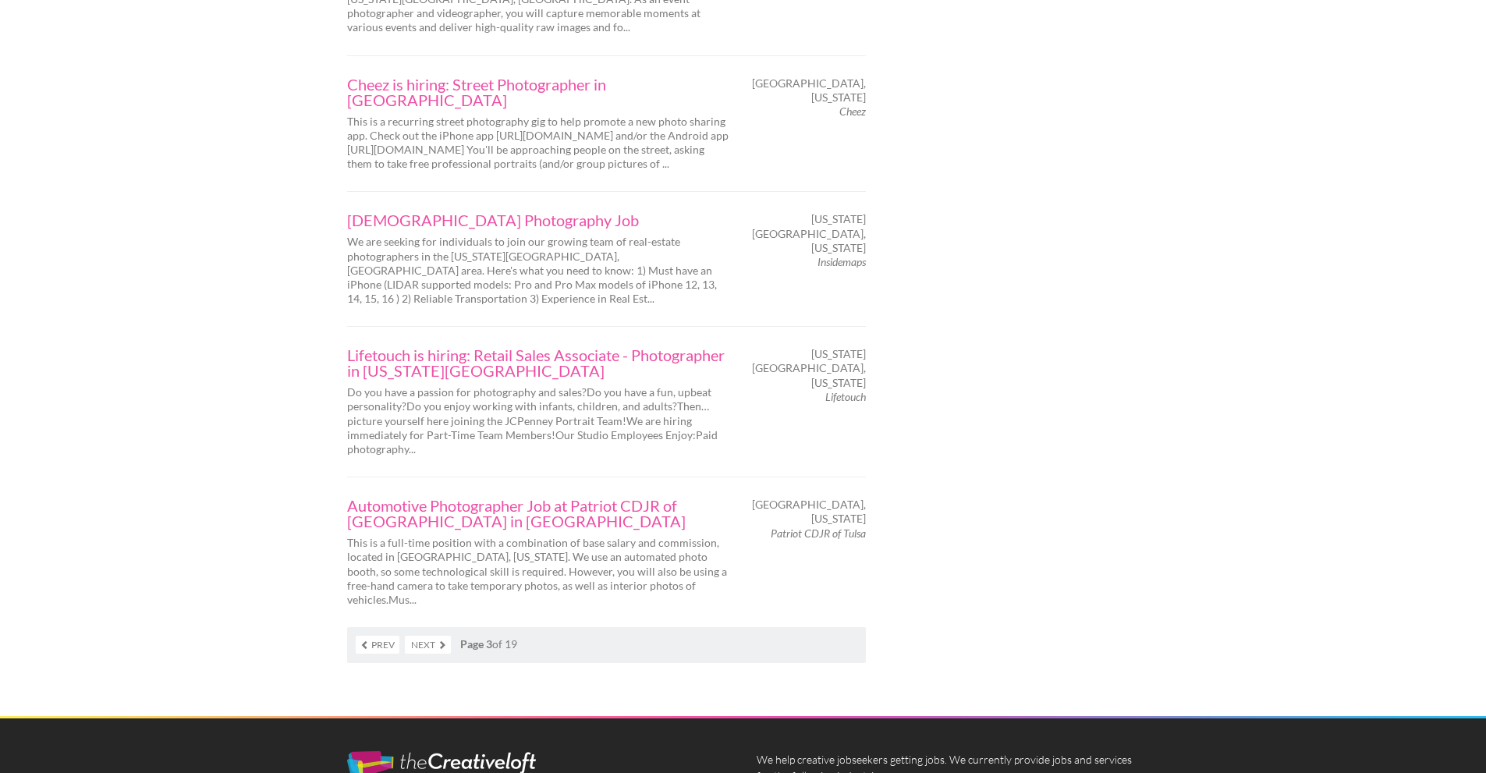
scroll to position [2574, 0]
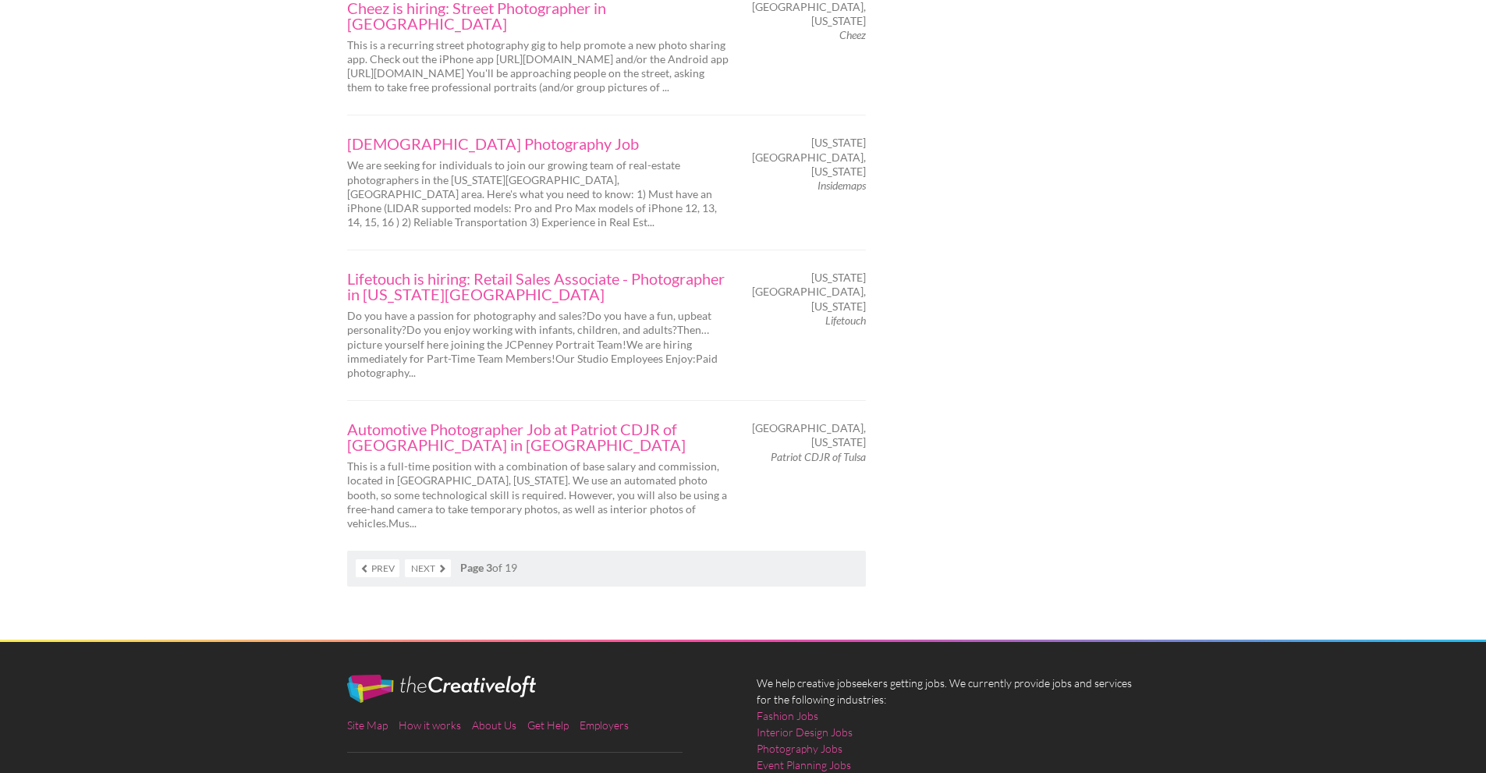
click at [429, 559] on link "Next" at bounding box center [428, 568] width 46 height 18
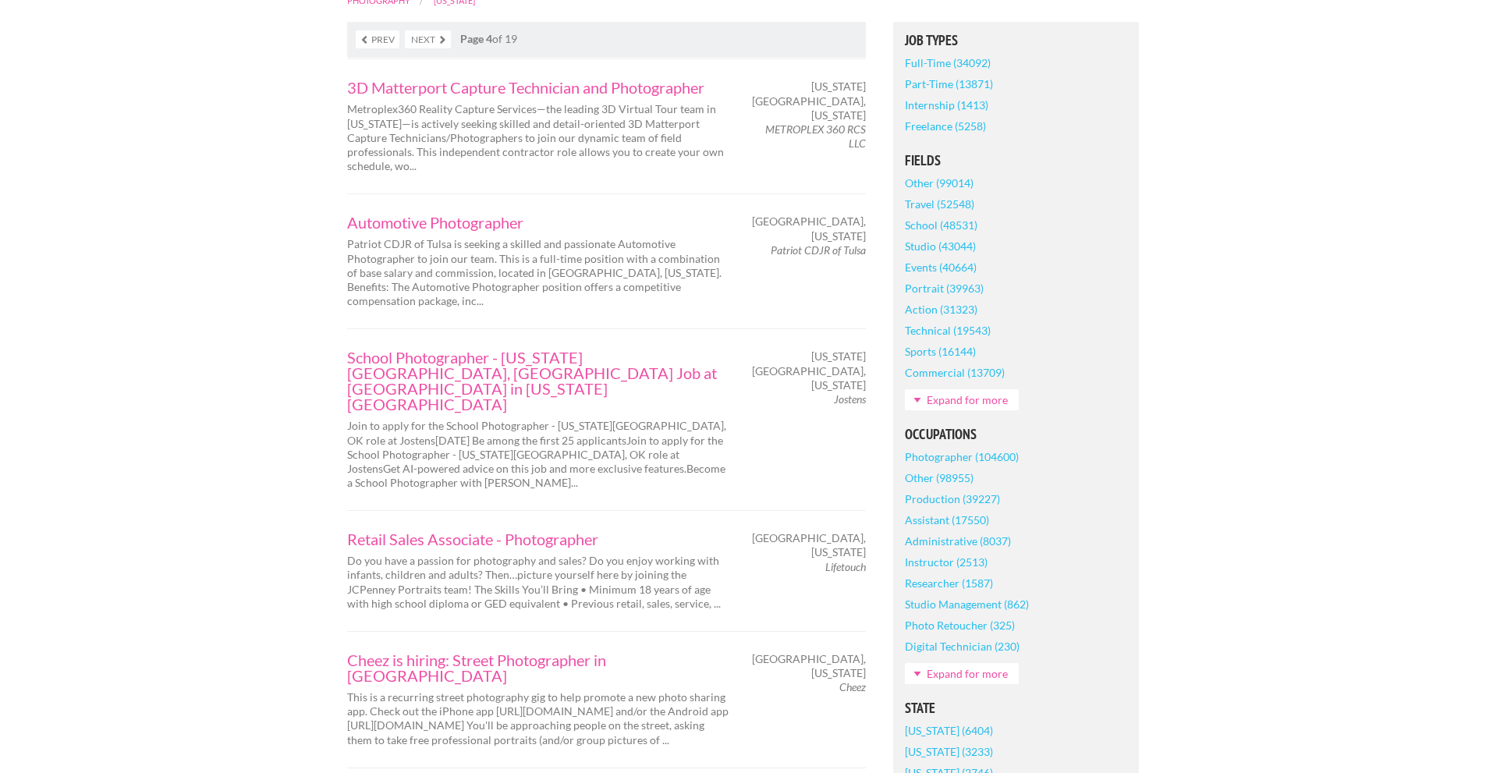
scroll to position [312, 0]
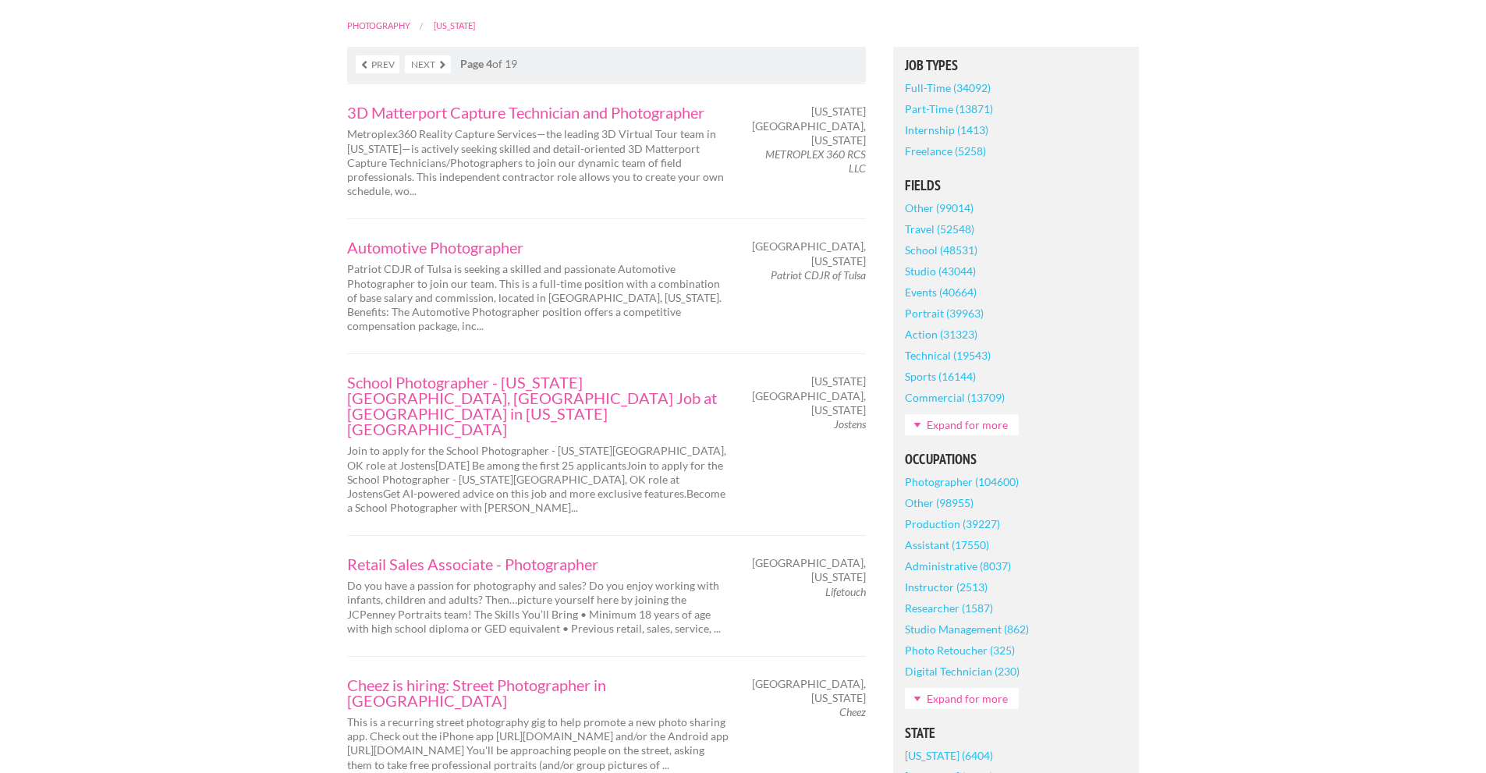
click at [920, 387] on link "Sports (16144)" at bounding box center [940, 376] width 71 height 21
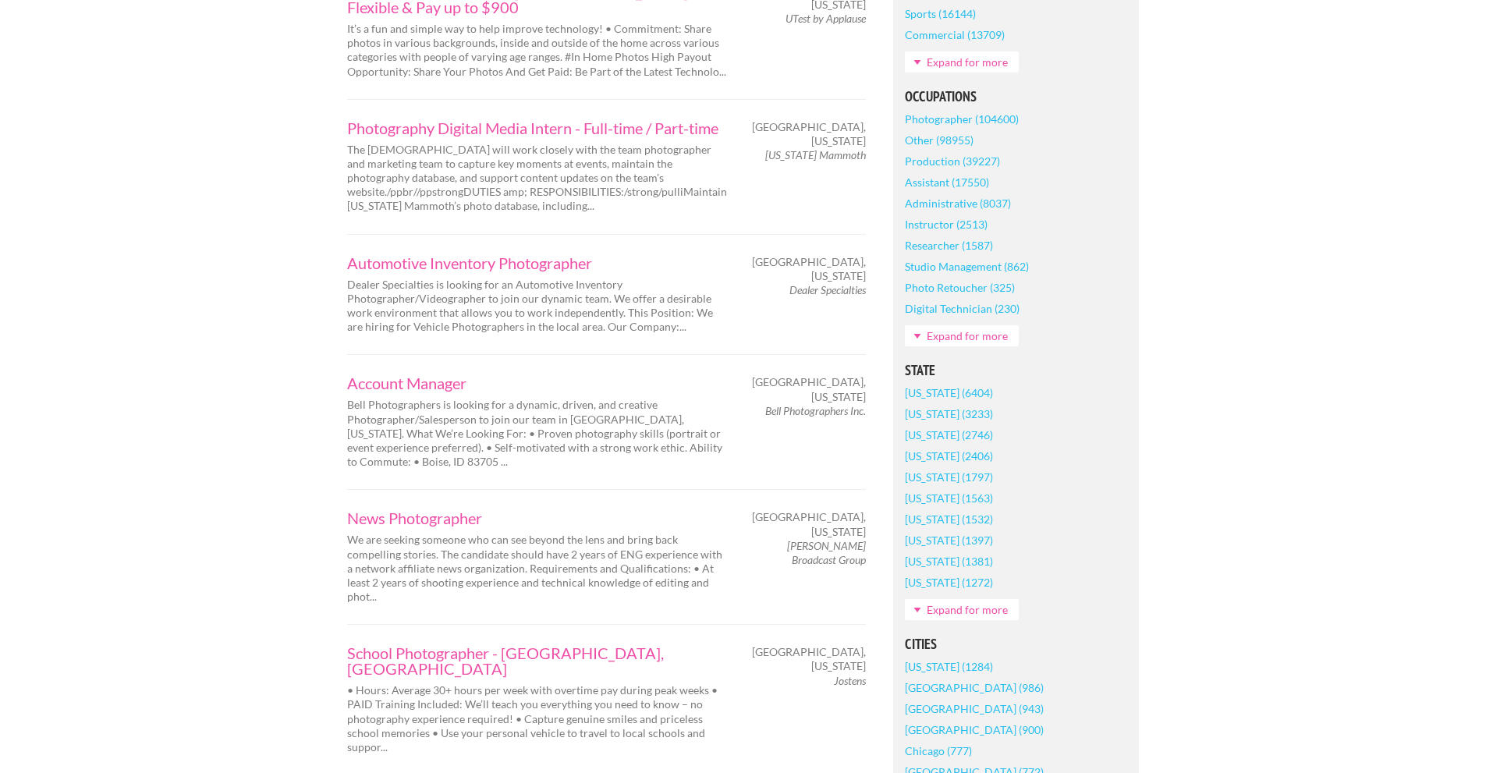
scroll to position [702, 0]
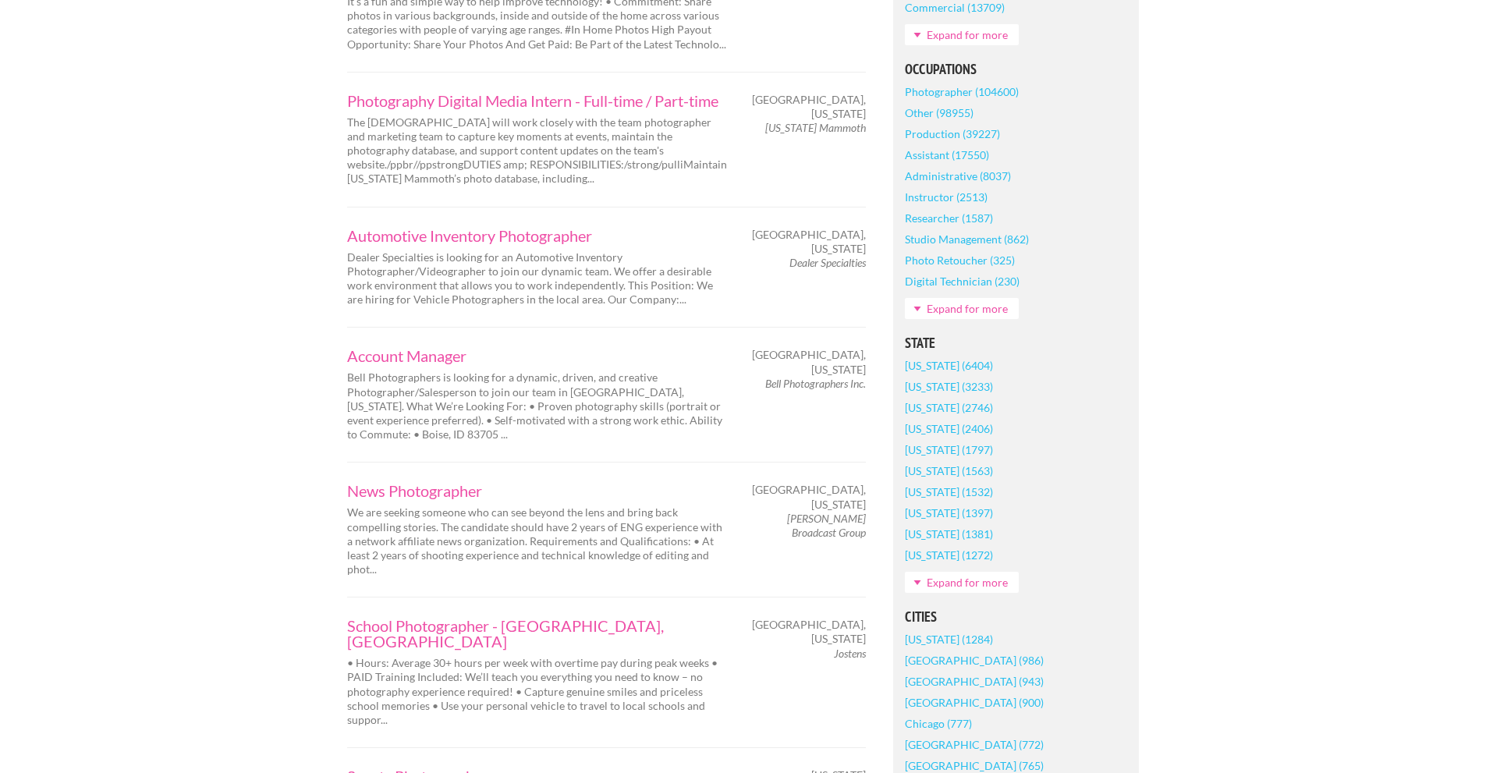
click at [944, 593] on link "Expand for more" at bounding box center [962, 582] width 114 height 21
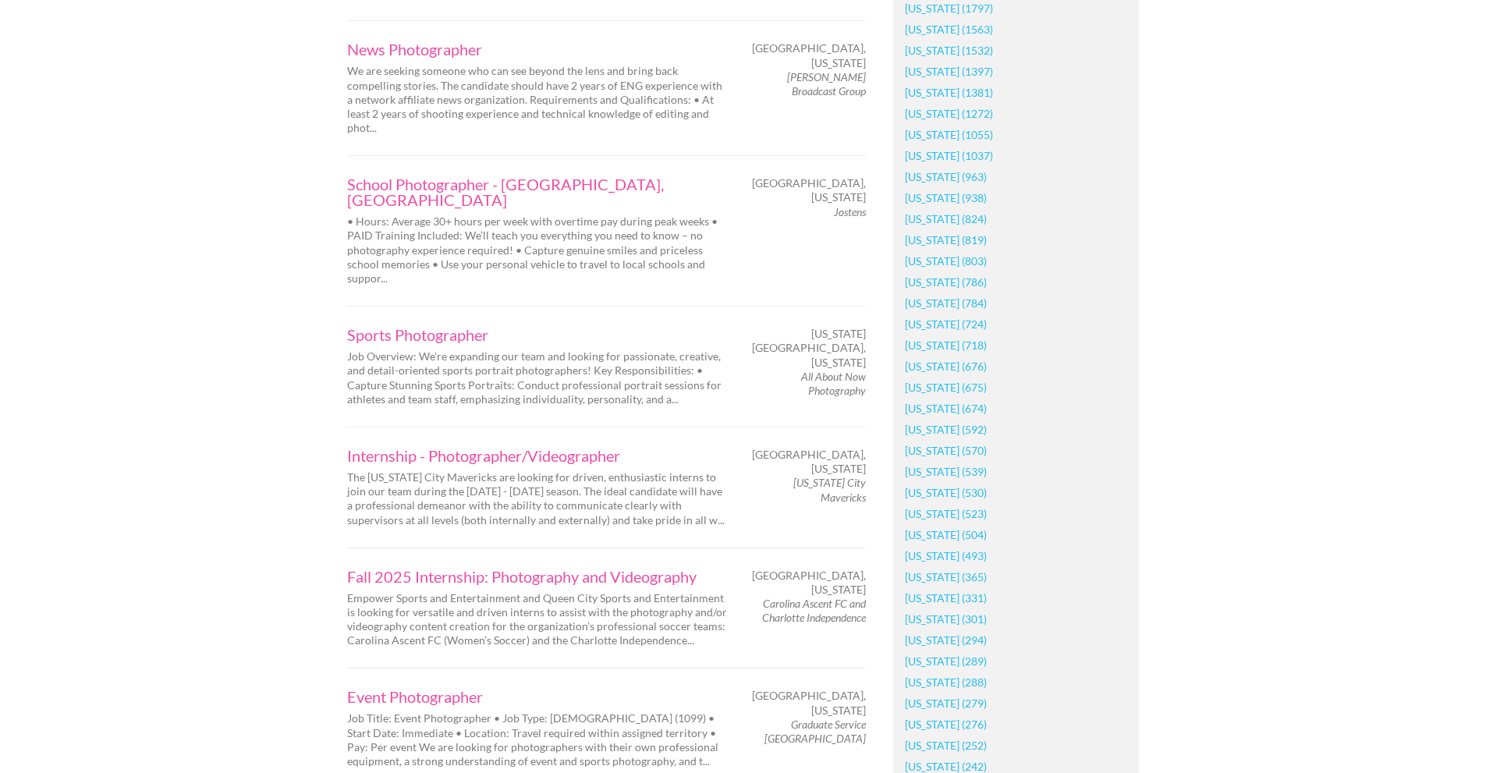
scroll to position [1170, 0]
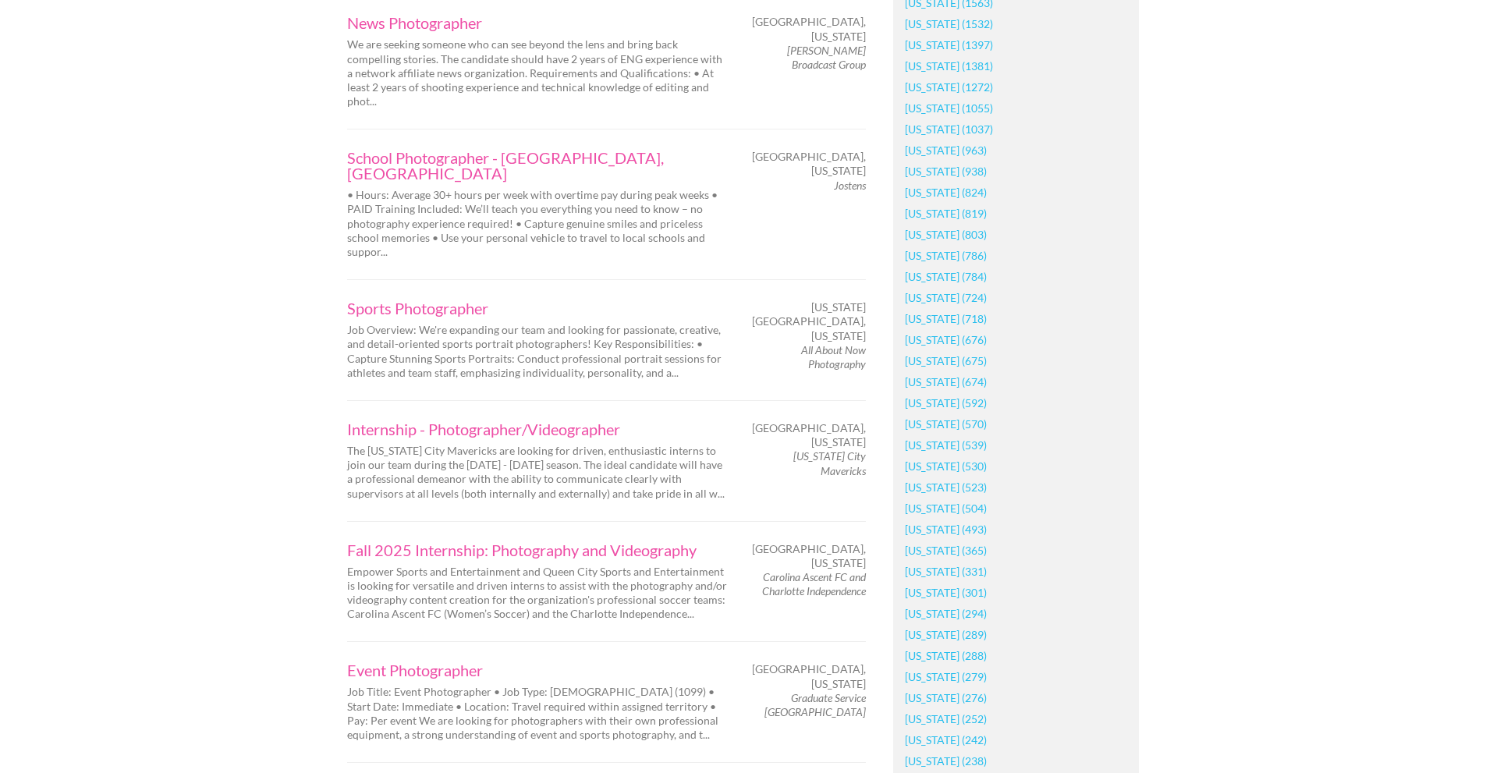
click at [948, 519] on link "[US_STATE] (504)" at bounding box center [946, 508] width 82 height 21
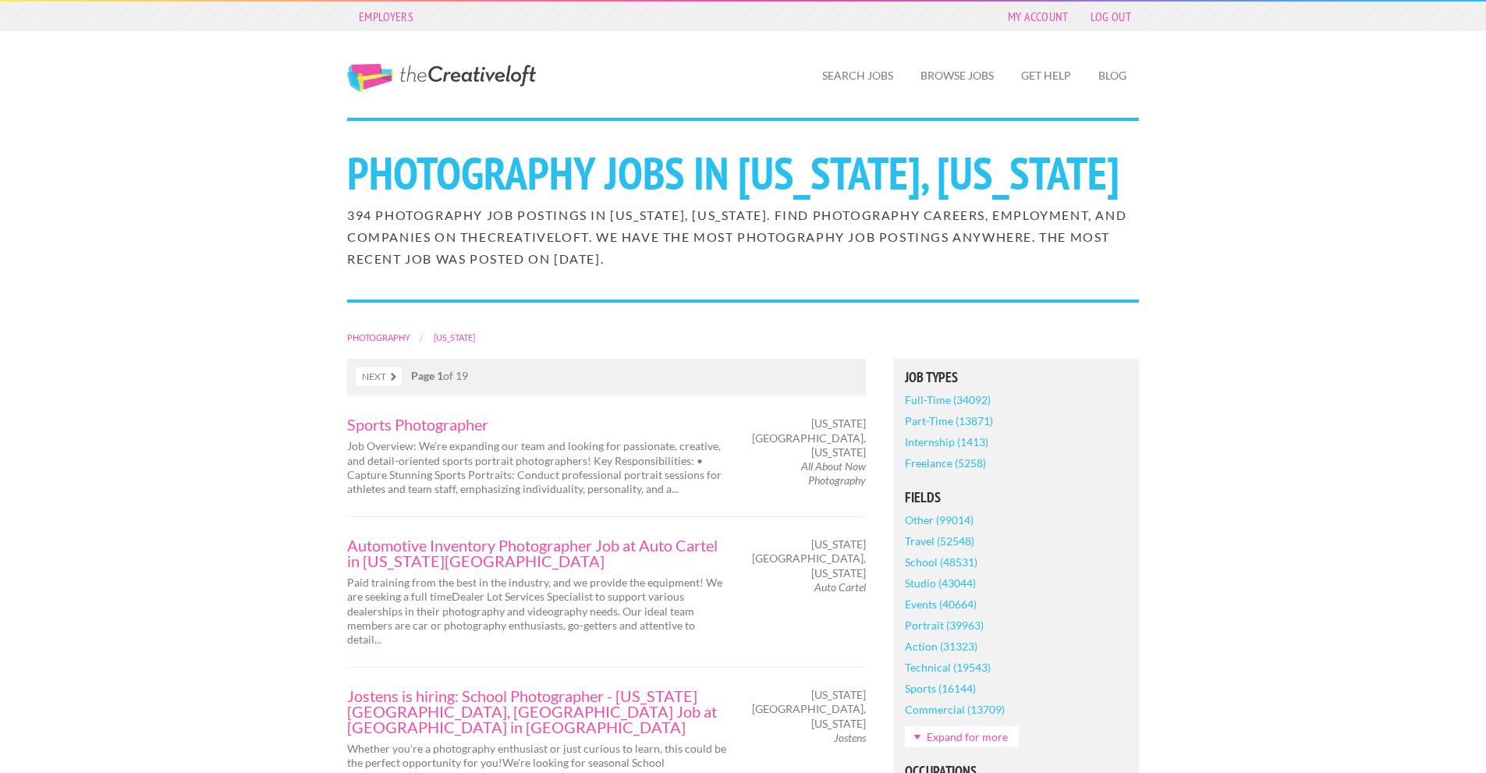
click at [374, 385] on link "Next" at bounding box center [379, 376] width 46 height 18
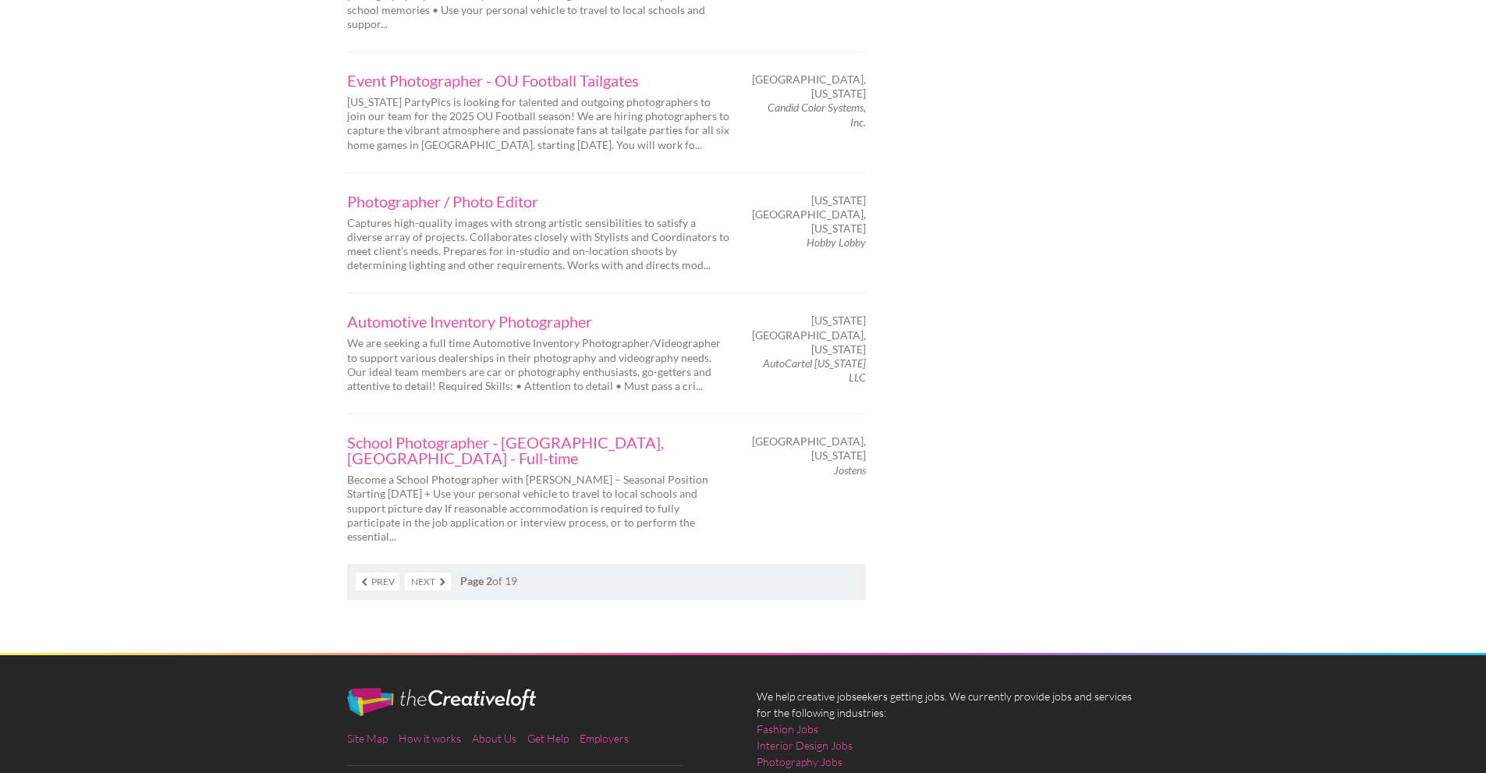
scroll to position [2547, 0]
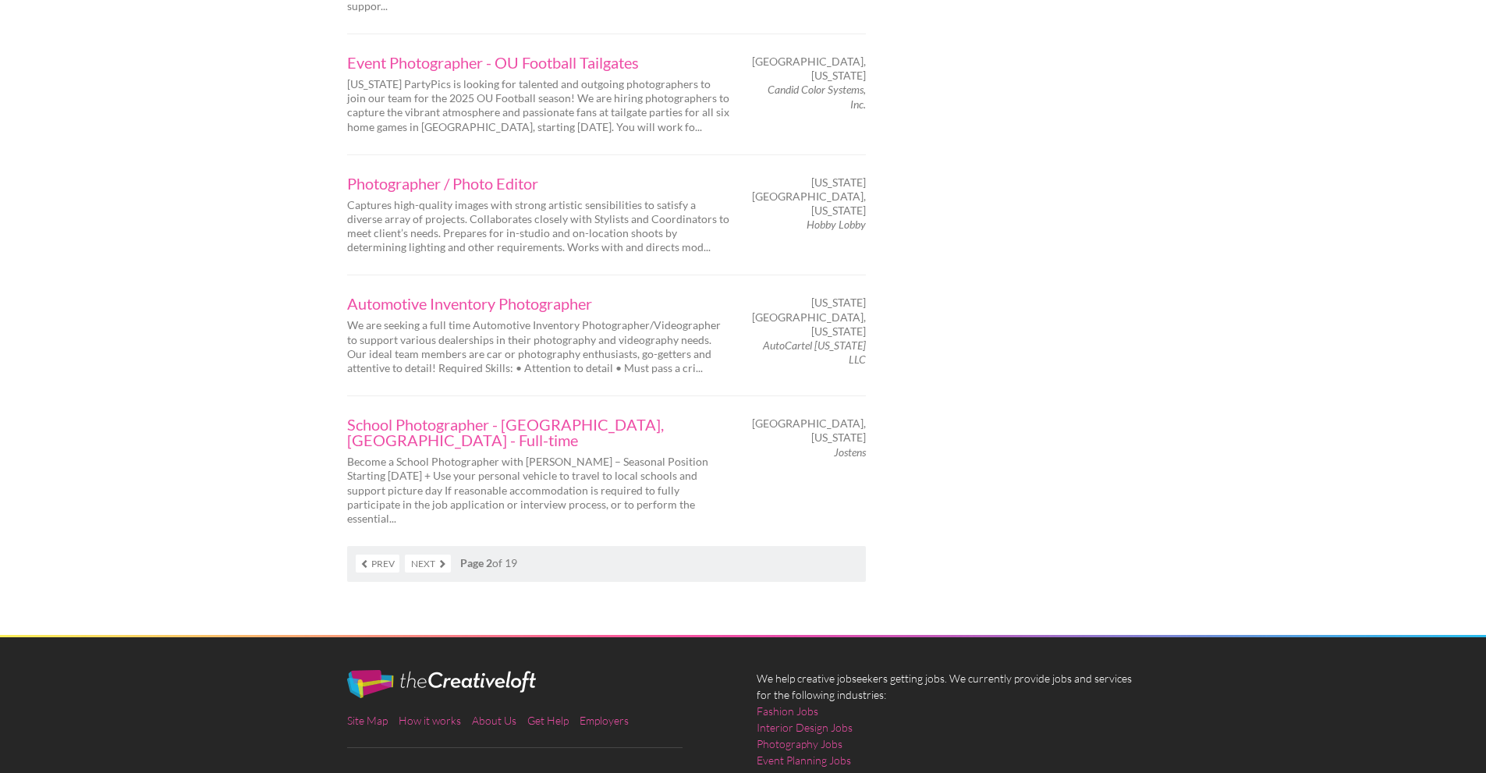
click at [431, 555] on link "Next" at bounding box center [428, 564] width 46 height 18
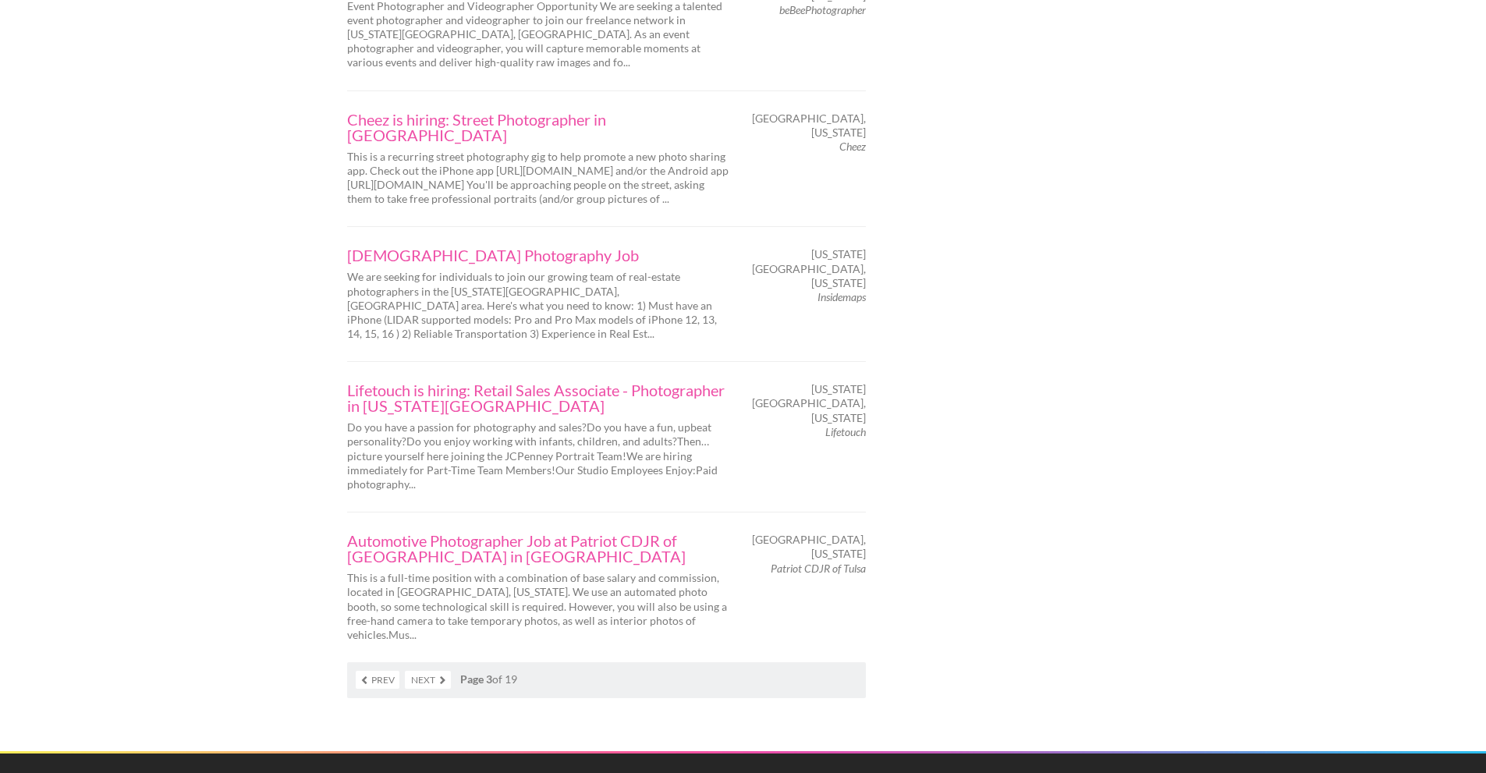
scroll to position [2496, 0]
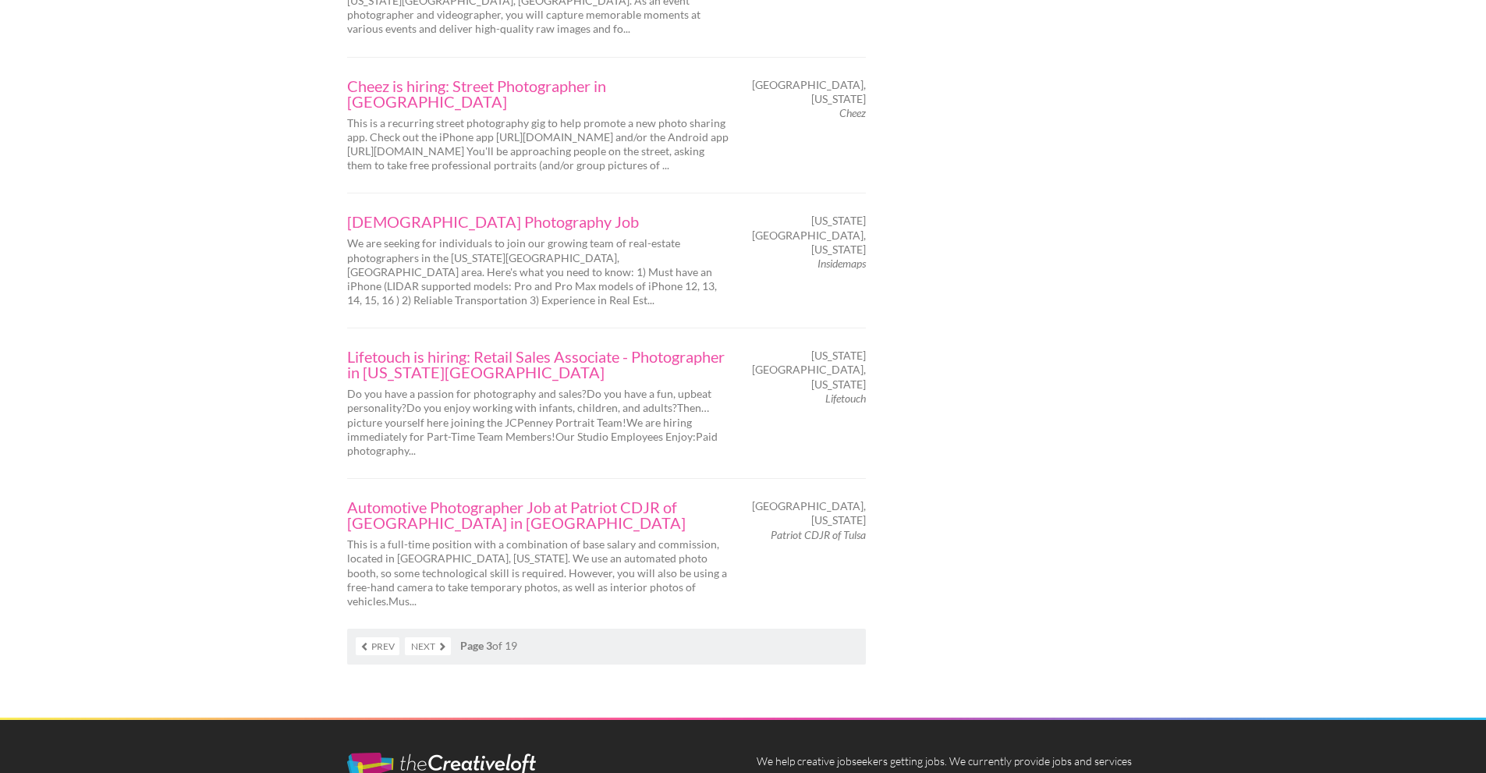
click at [431, 637] on link "Next" at bounding box center [428, 646] width 46 height 18
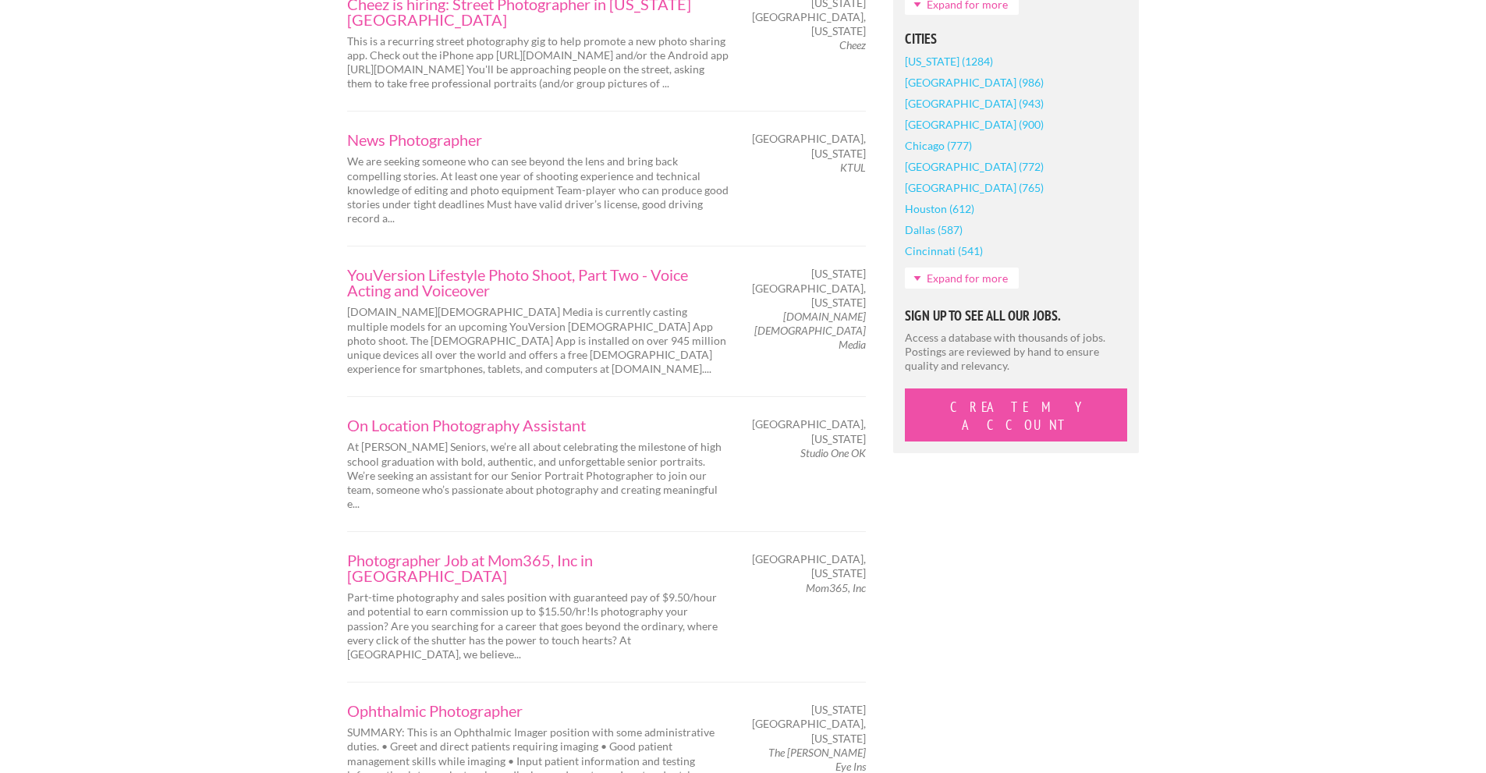
scroll to position [1248, 0]
